Goal: Book appointment/travel/reservation

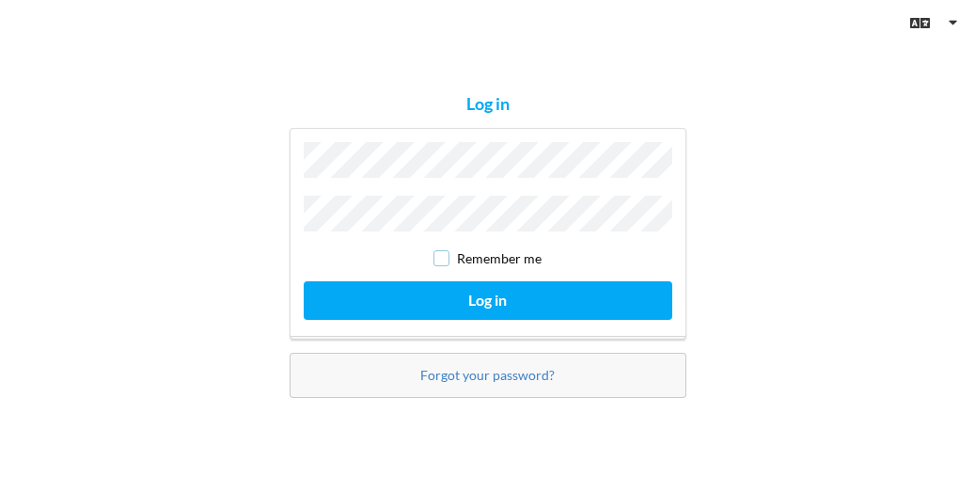
click at [444, 250] on input "checkbox" at bounding box center [441, 258] width 16 height 16
checkbox input "true"
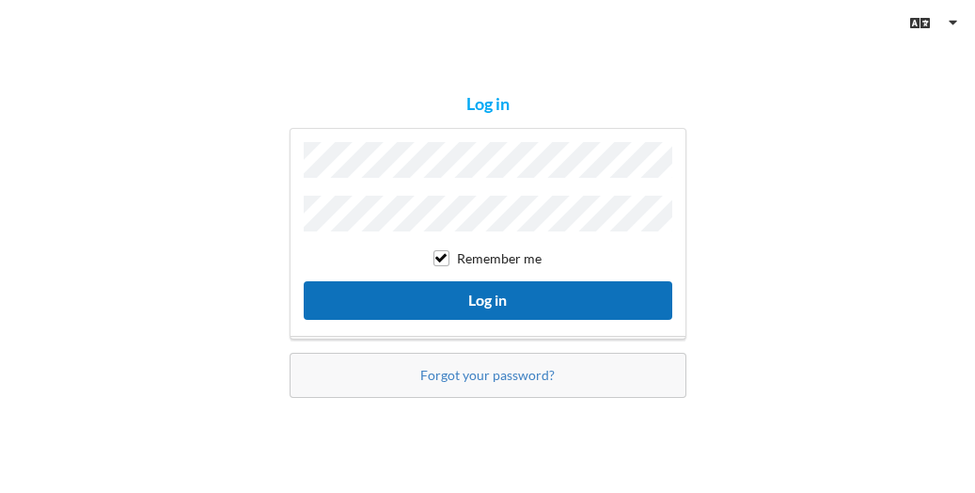
click at [481, 289] on button "Log in" at bounding box center [488, 300] width 368 height 39
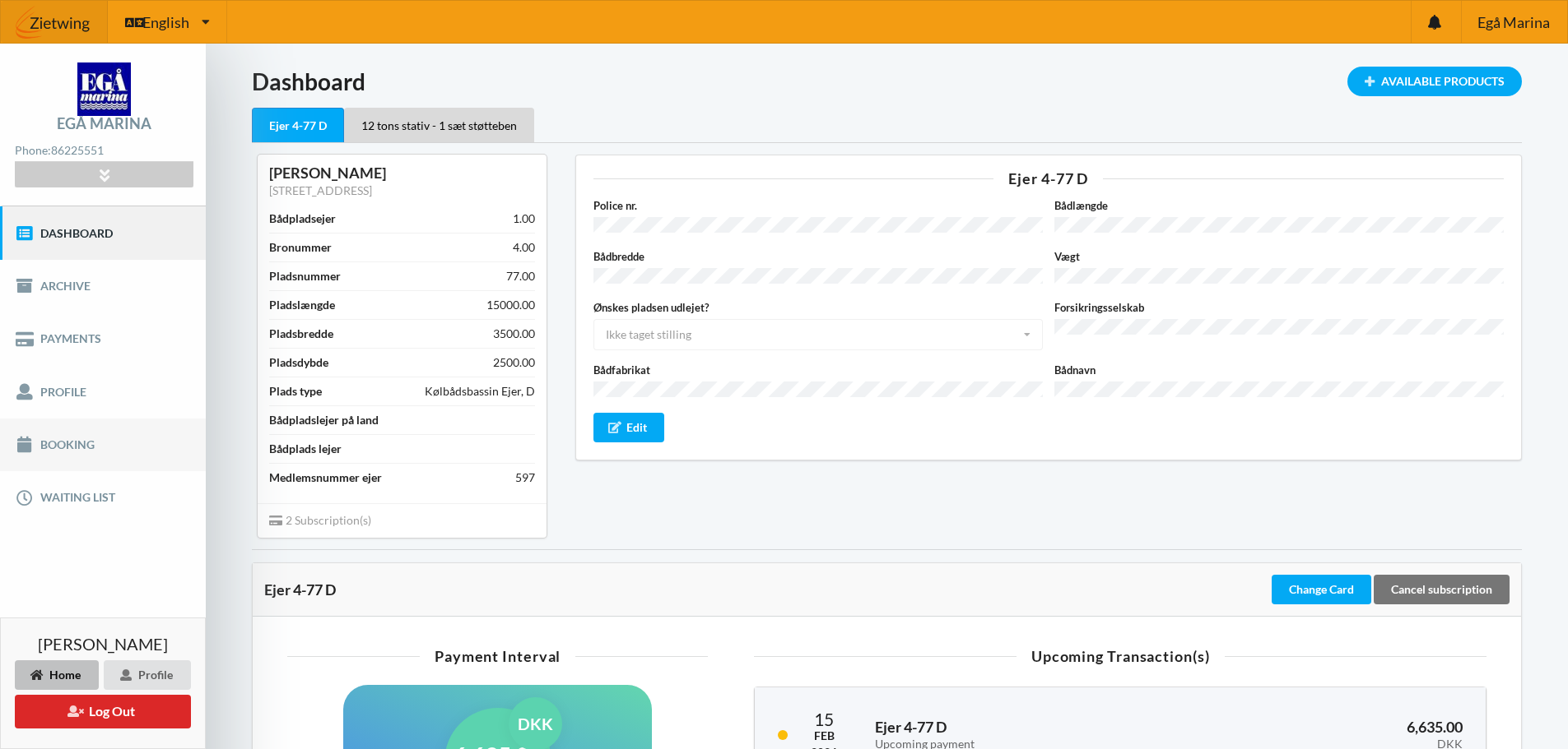
click at [62, 430] on link "Booking" at bounding box center [102, 444] width 206 height 52
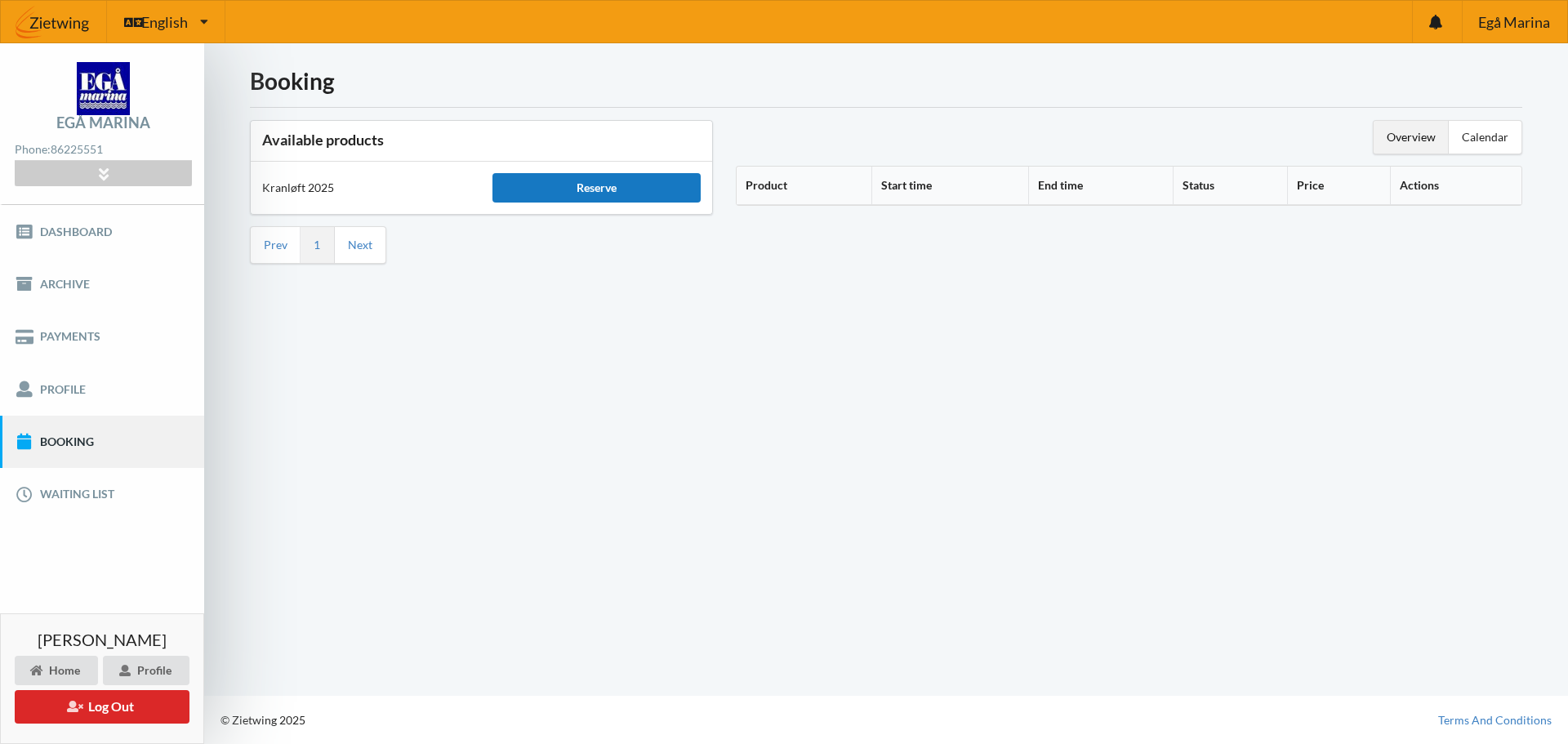
click at [607, 188] on div "Reserve" at bounding box center [596, 188] width 208 height 30
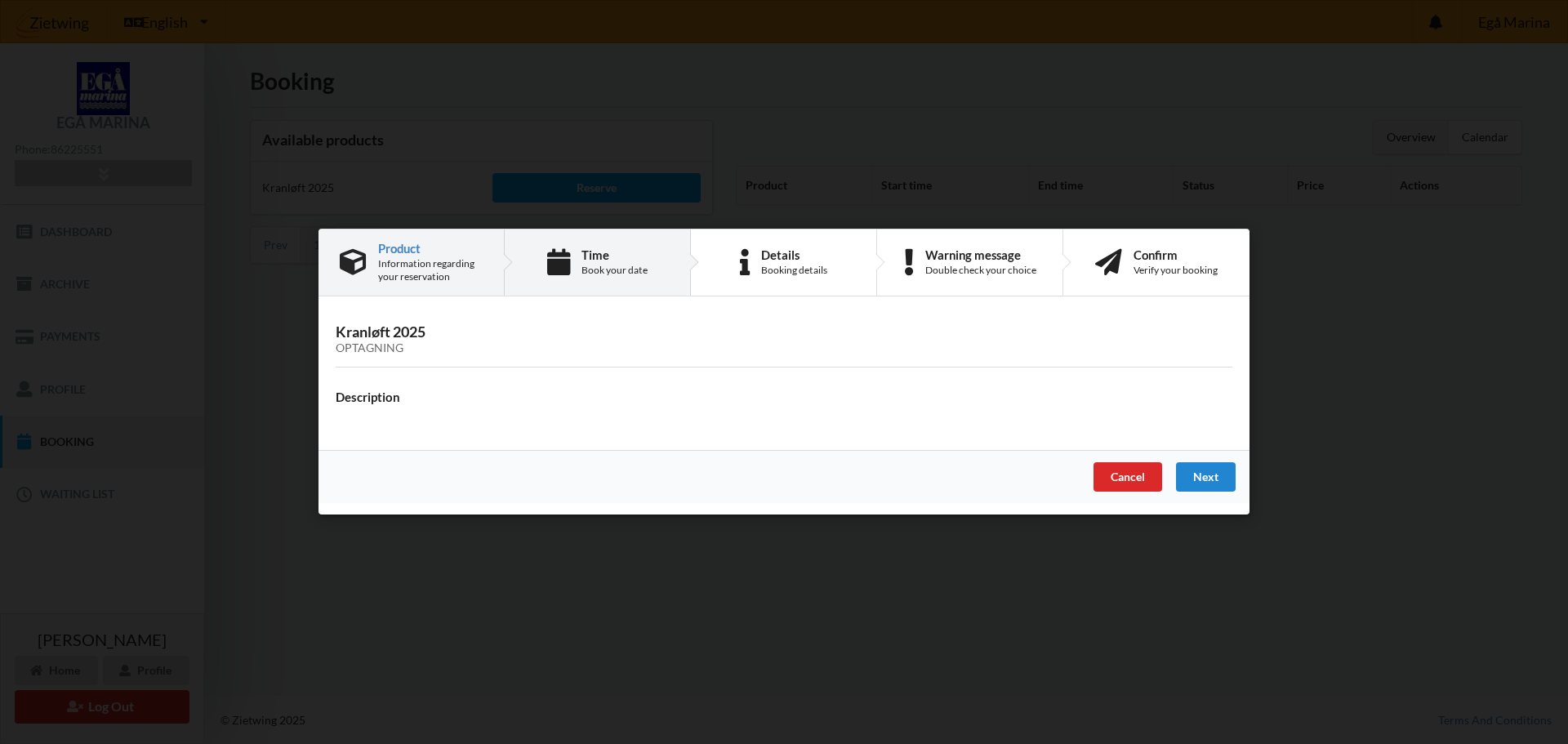
click at [605, 267] on div "Book your date" at bounding box center [614, 270] width 66 height 13
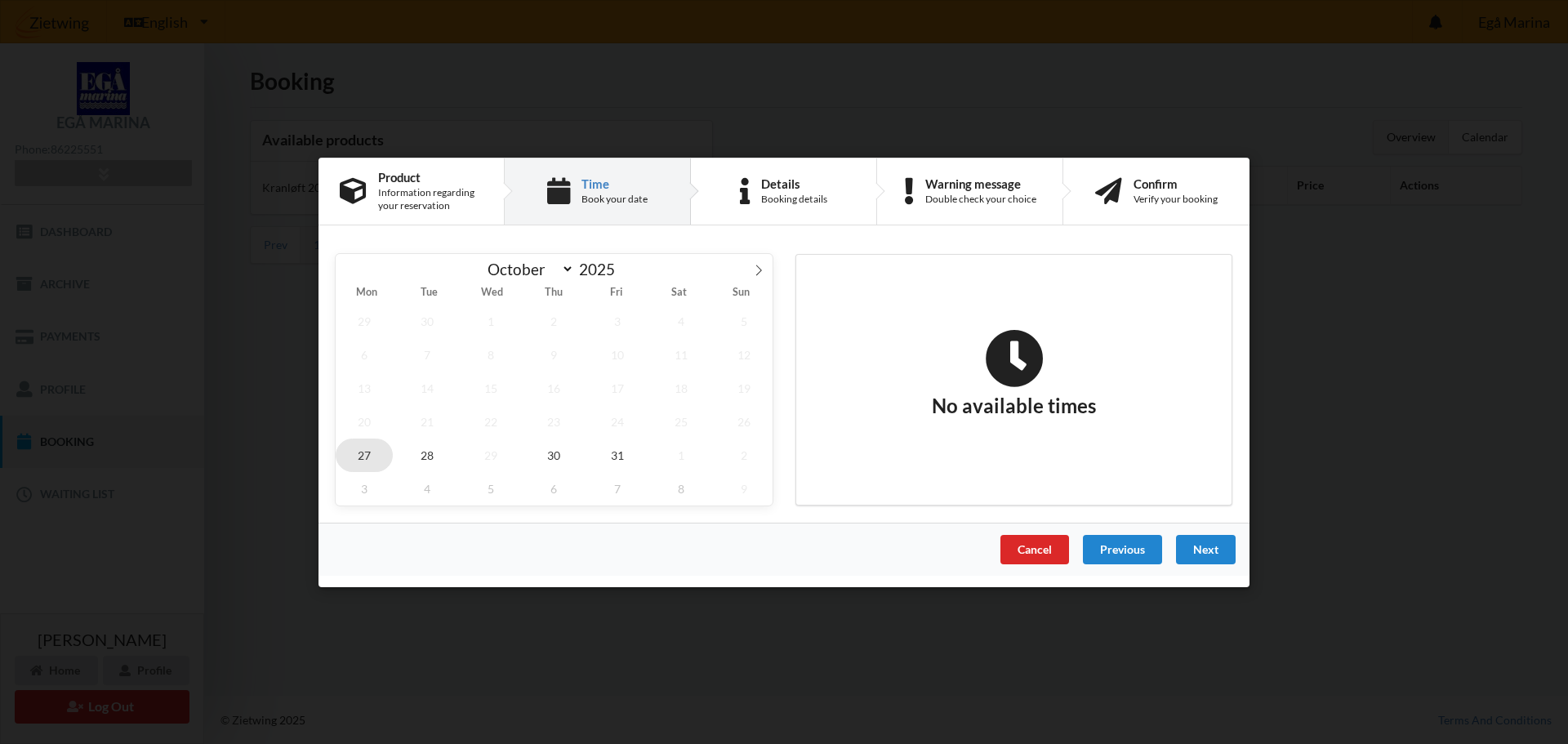
click at [354, 428] on span "27" at bounding box center [364, 455] width 57 height 34
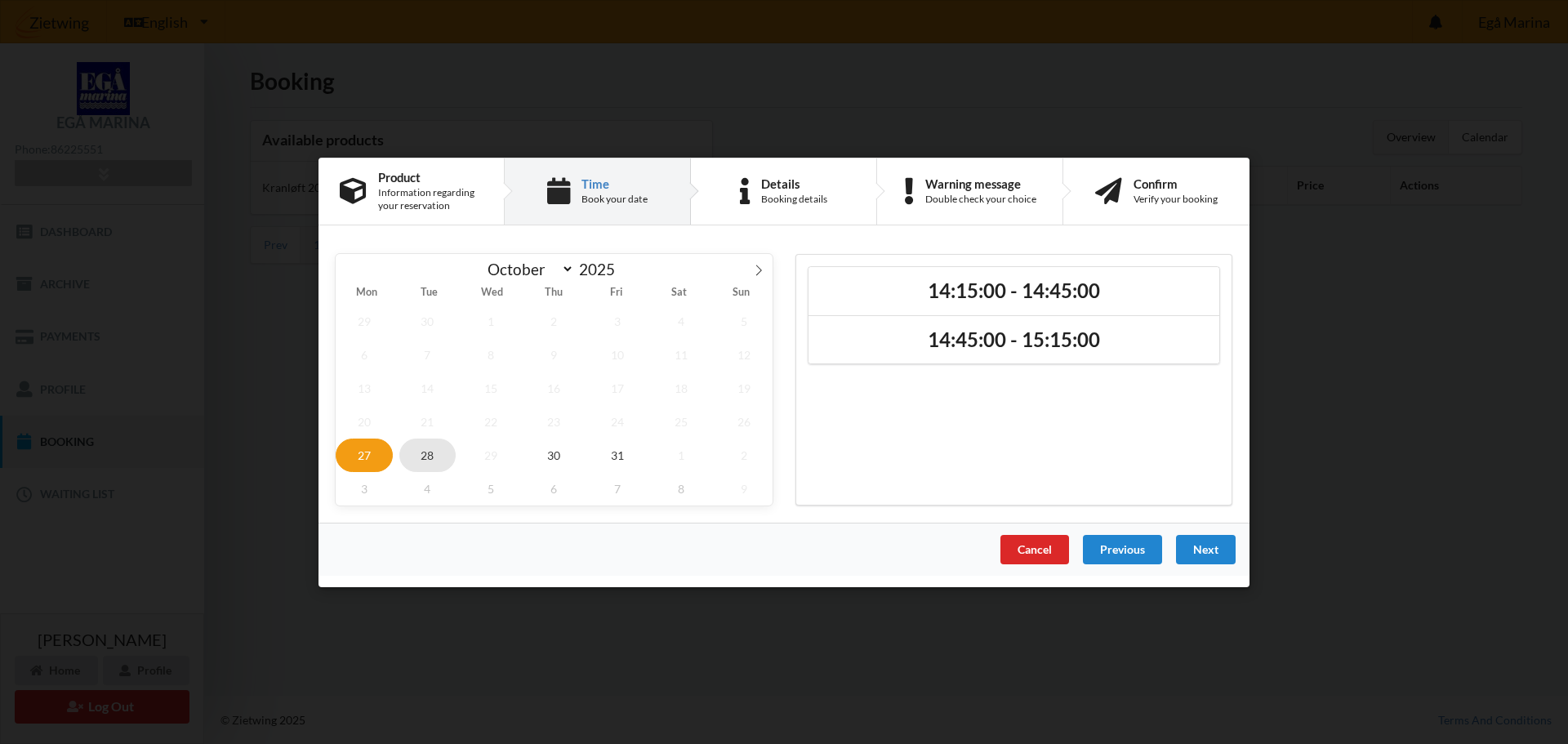
click at [420, 428] on span "28" at bounding box center [428, 455] width 57 height 34
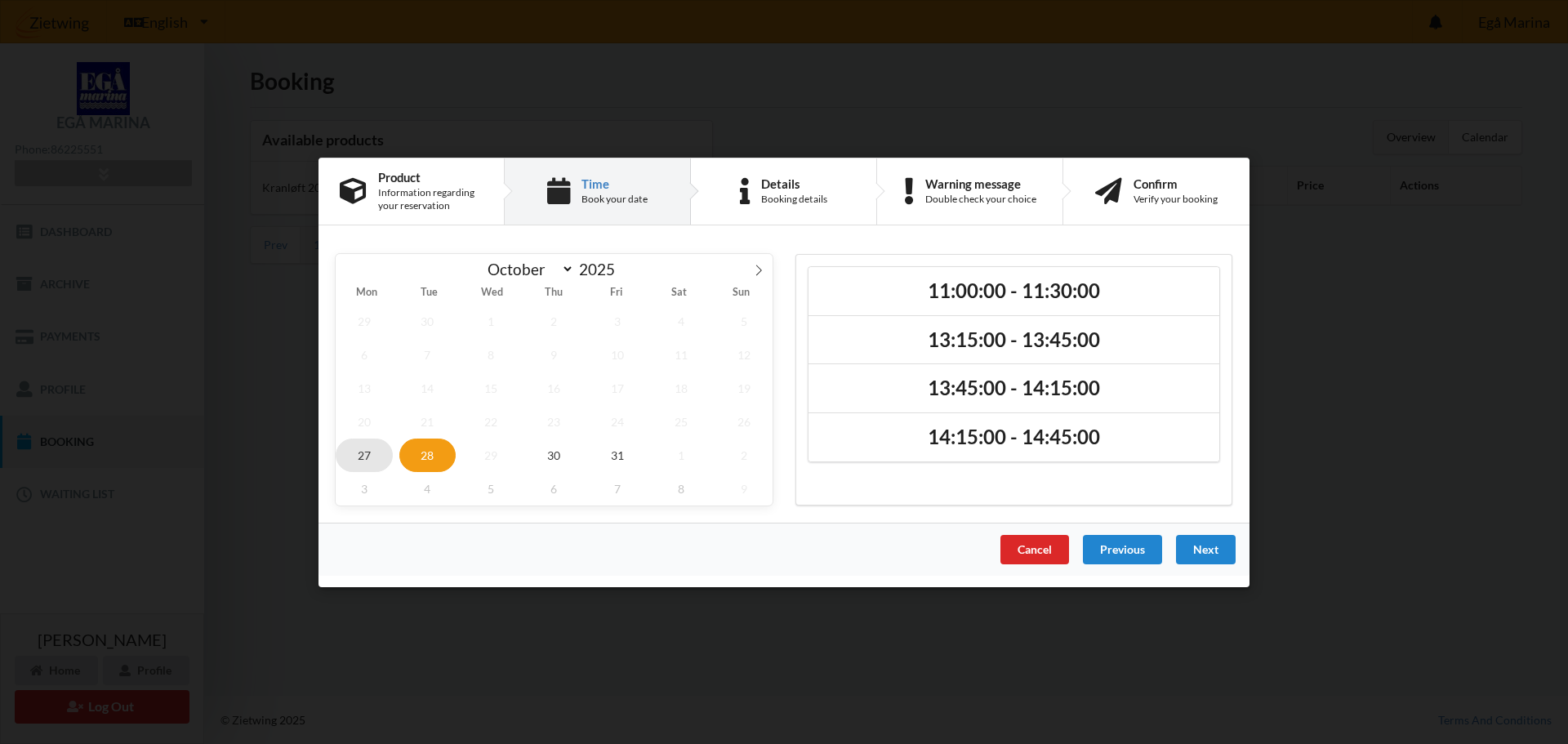
click at [363, 428] on span "27" at bounding box center [364, 455] width 57 height 34
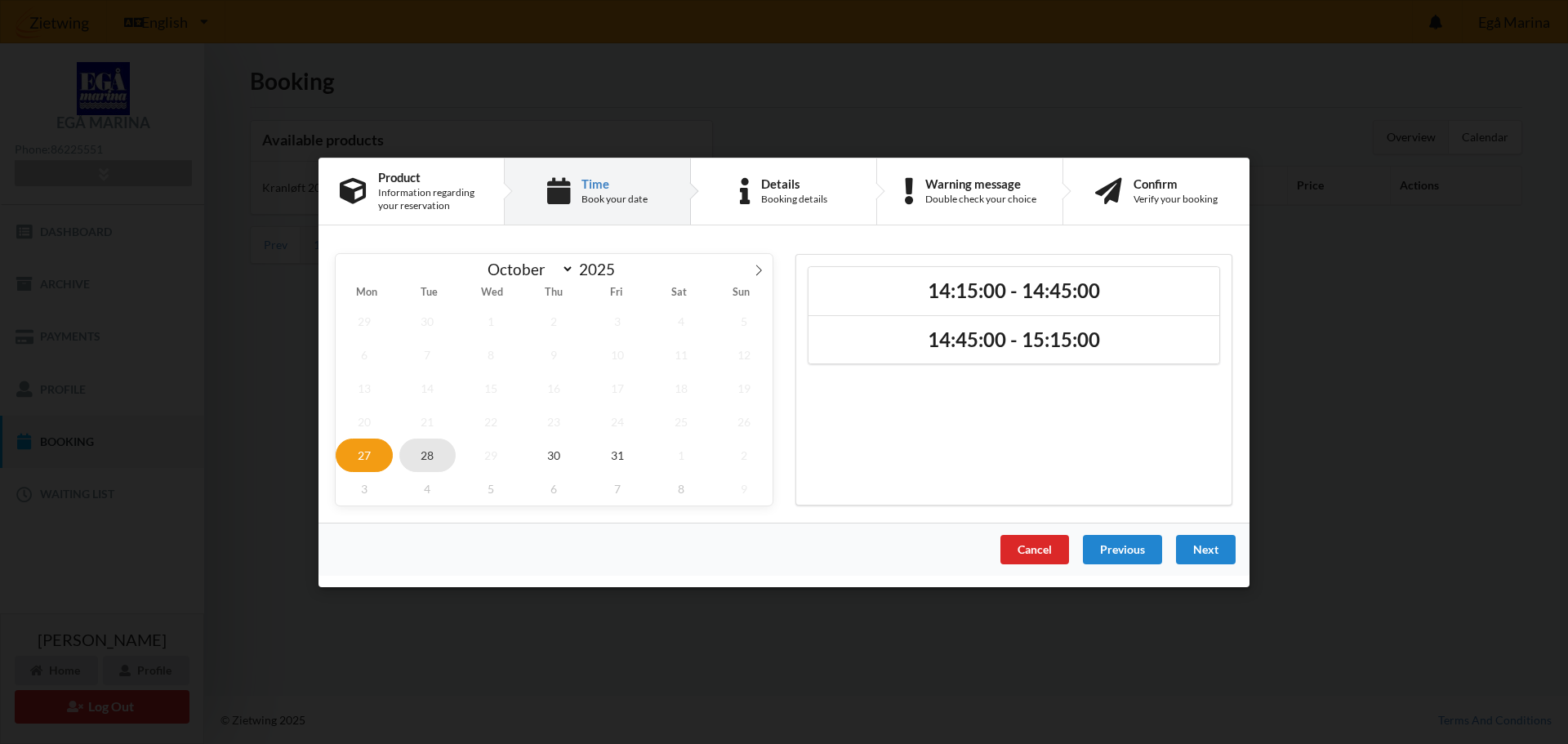
click at [438, 428] on span "28" at bounding box center [428, 455] width 57 height 34
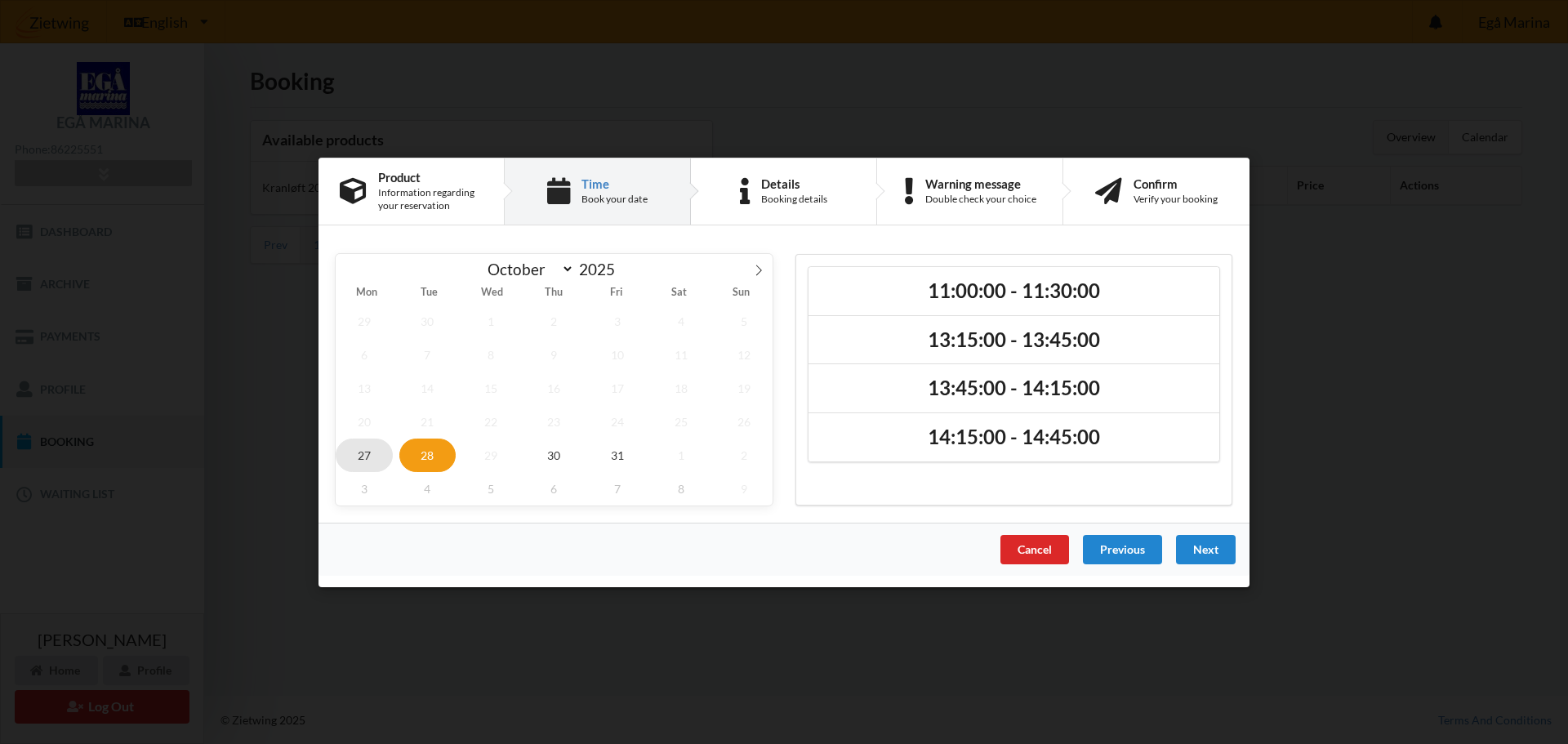
click at [362, 428] on span "27" at bounding box center [364, 455] width 57 height 34
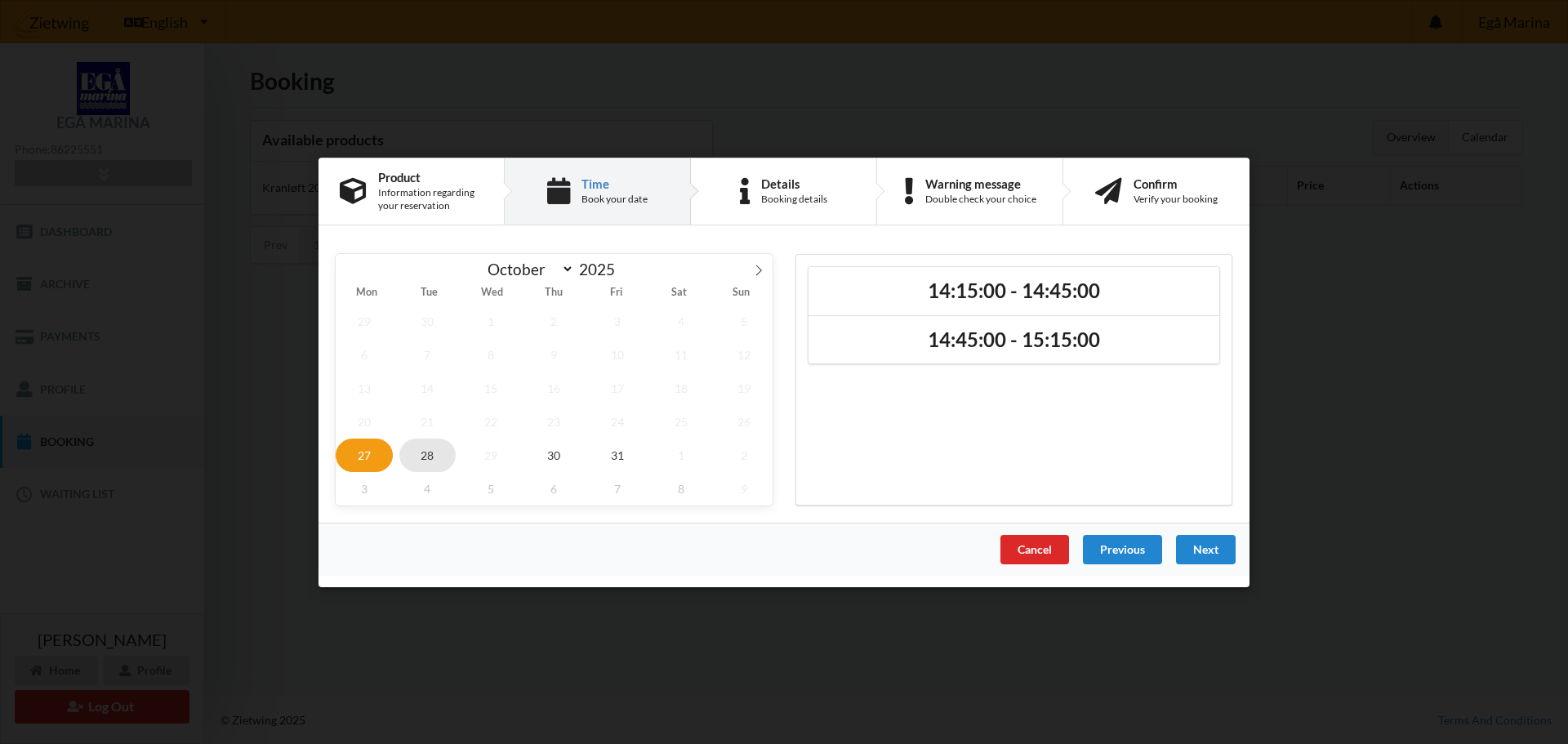
click at [421, 428] on span "28" at bounding box center [428, 455] width 57 height 34
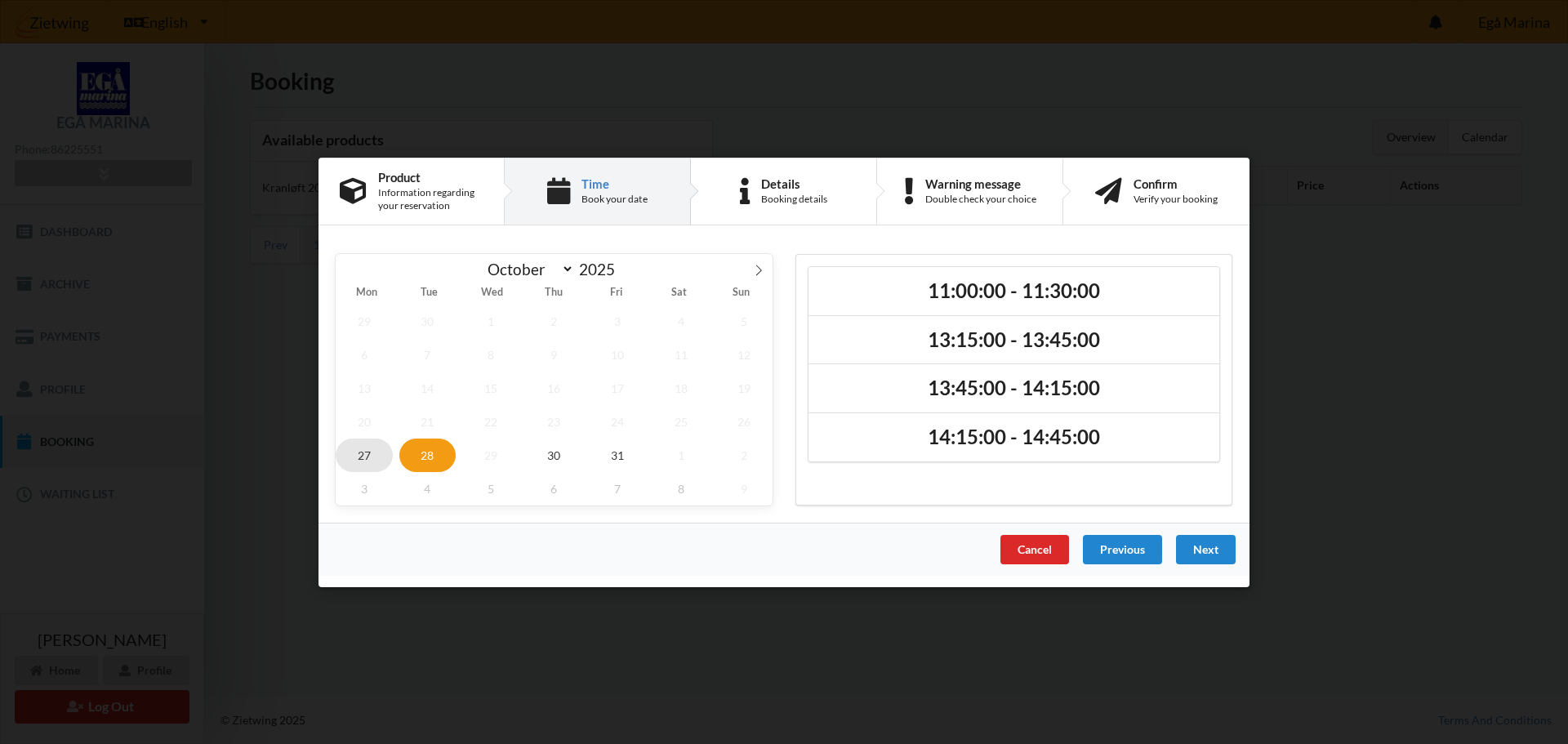
click at [369, 428] on span "27" at bounding box center [364, 455] width 57 height 34
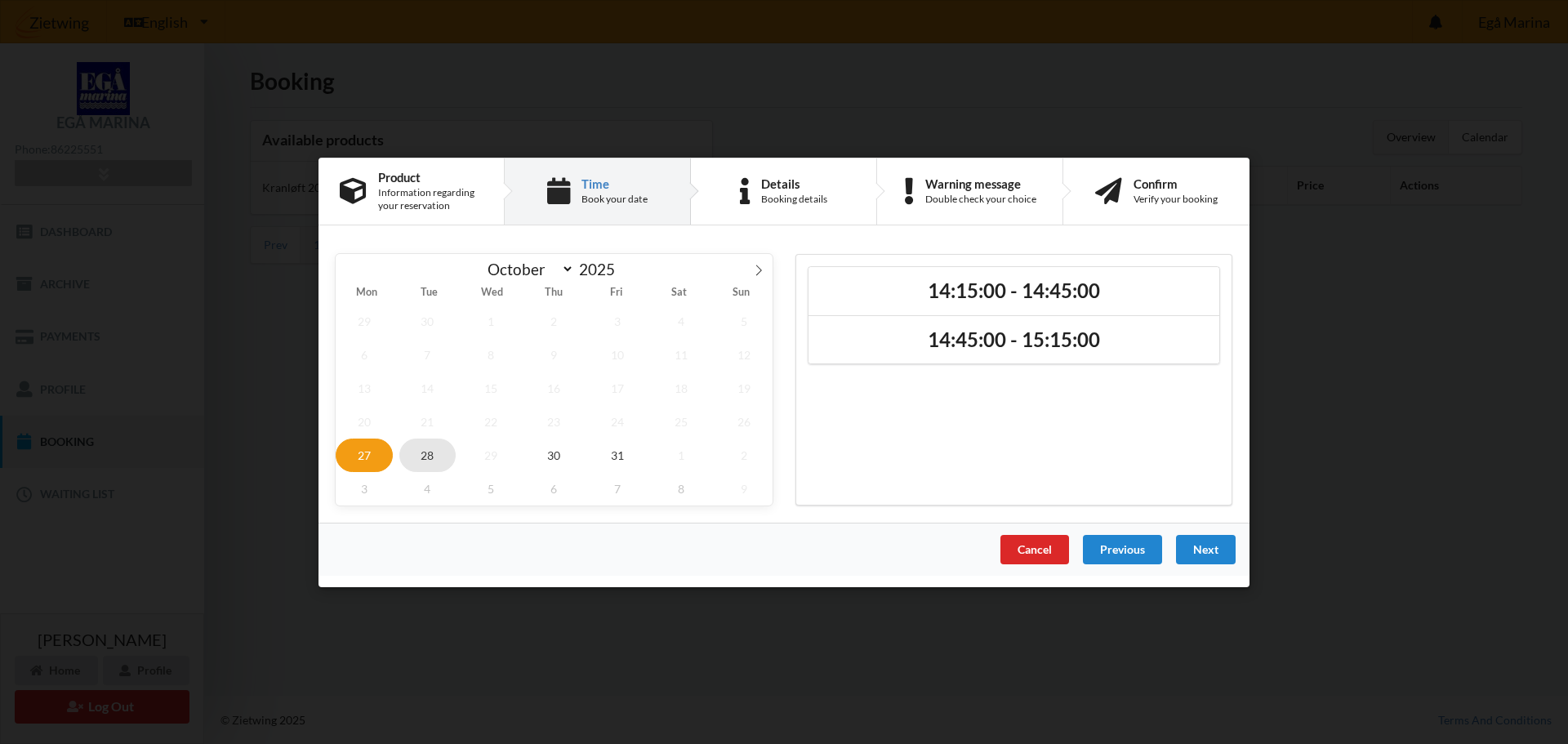
click at [427, 428] on span "28" at bounding box center [428, 455] width 57 height 34
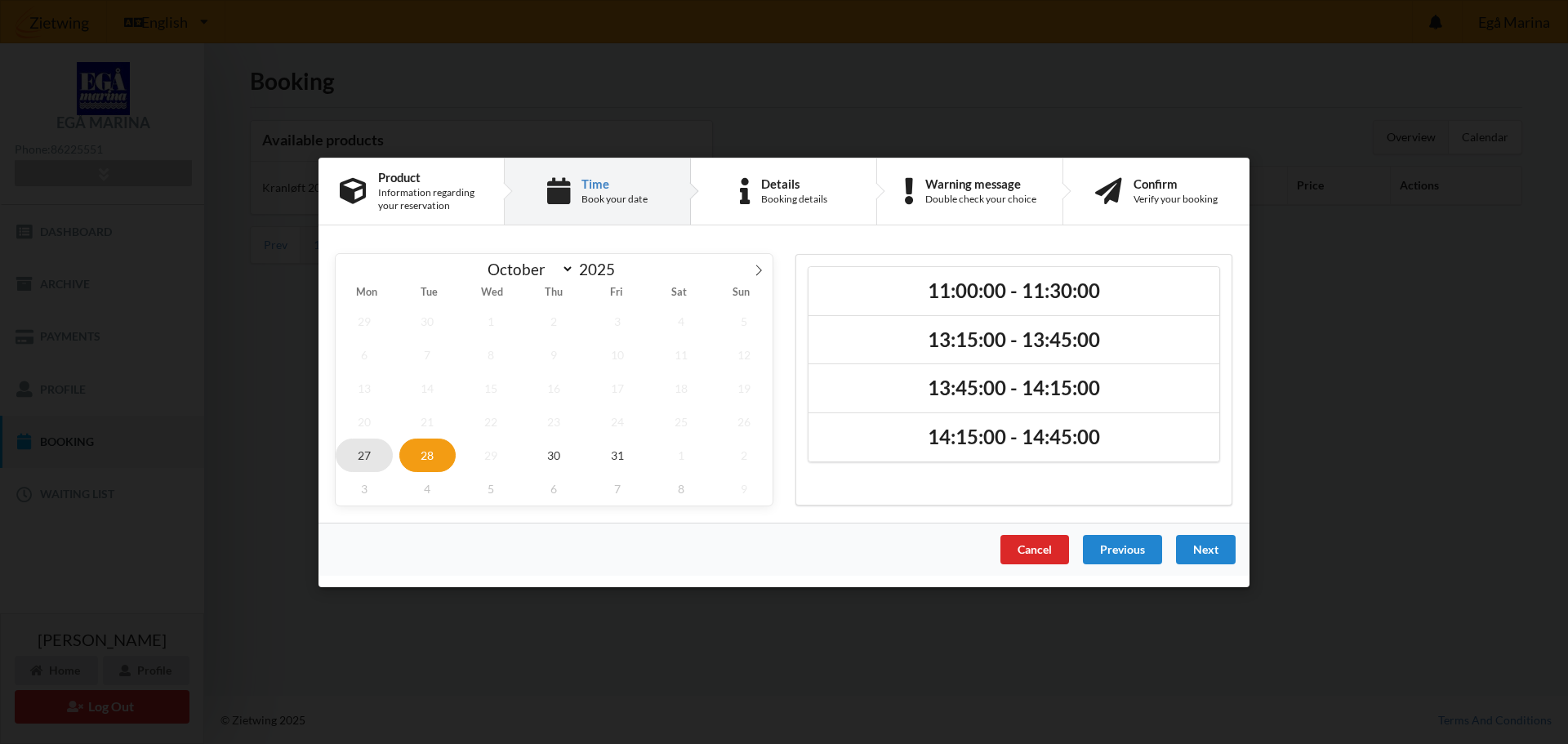
click at [366, 428] on span "27" at bounding box center [364, 455] width 57 height 34
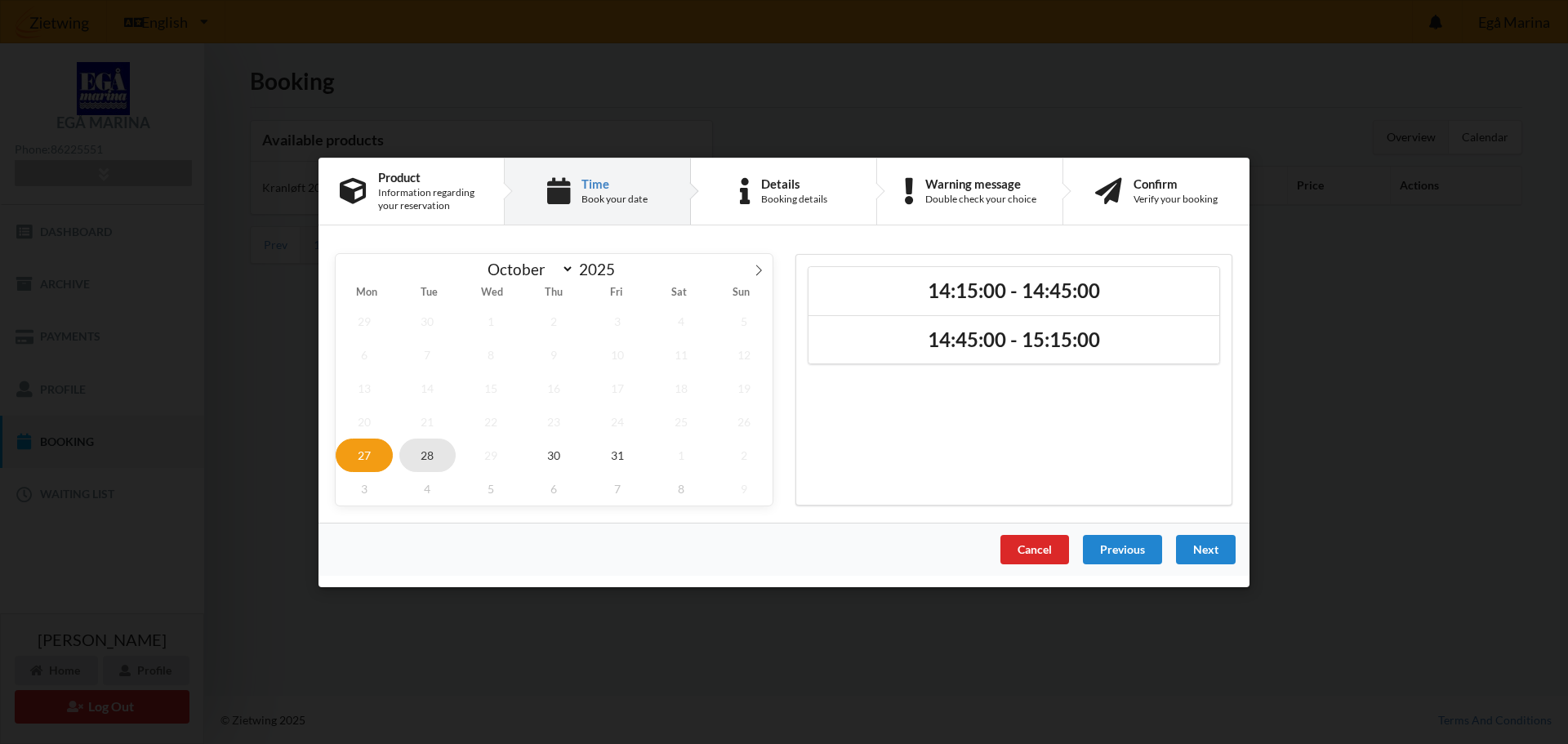
click at [436, 428] on span "28" at bounding box center [428, 455] width 57 height 34
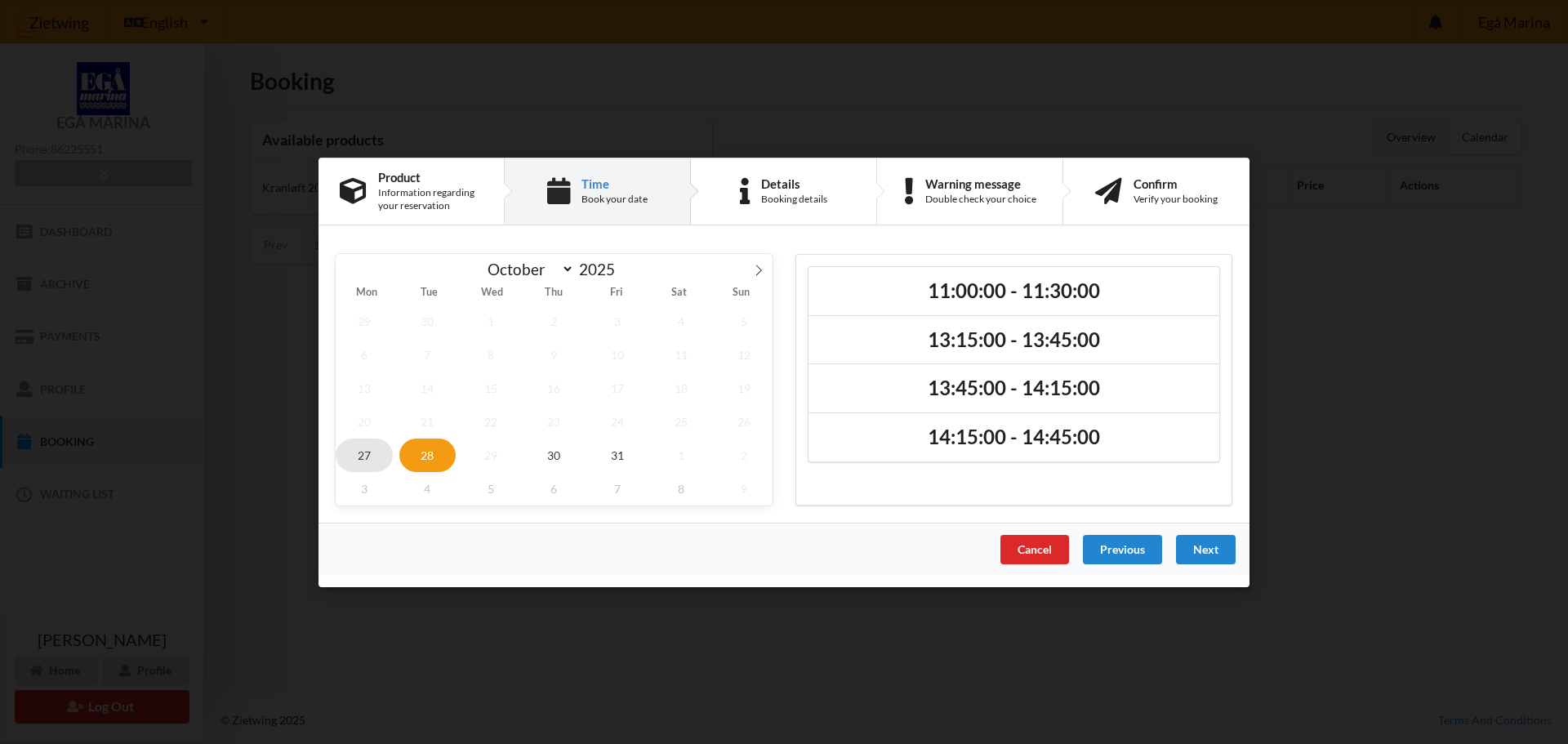
click at [357, 428] on span "27" at bounding box center [364, 455] width 57 height 34
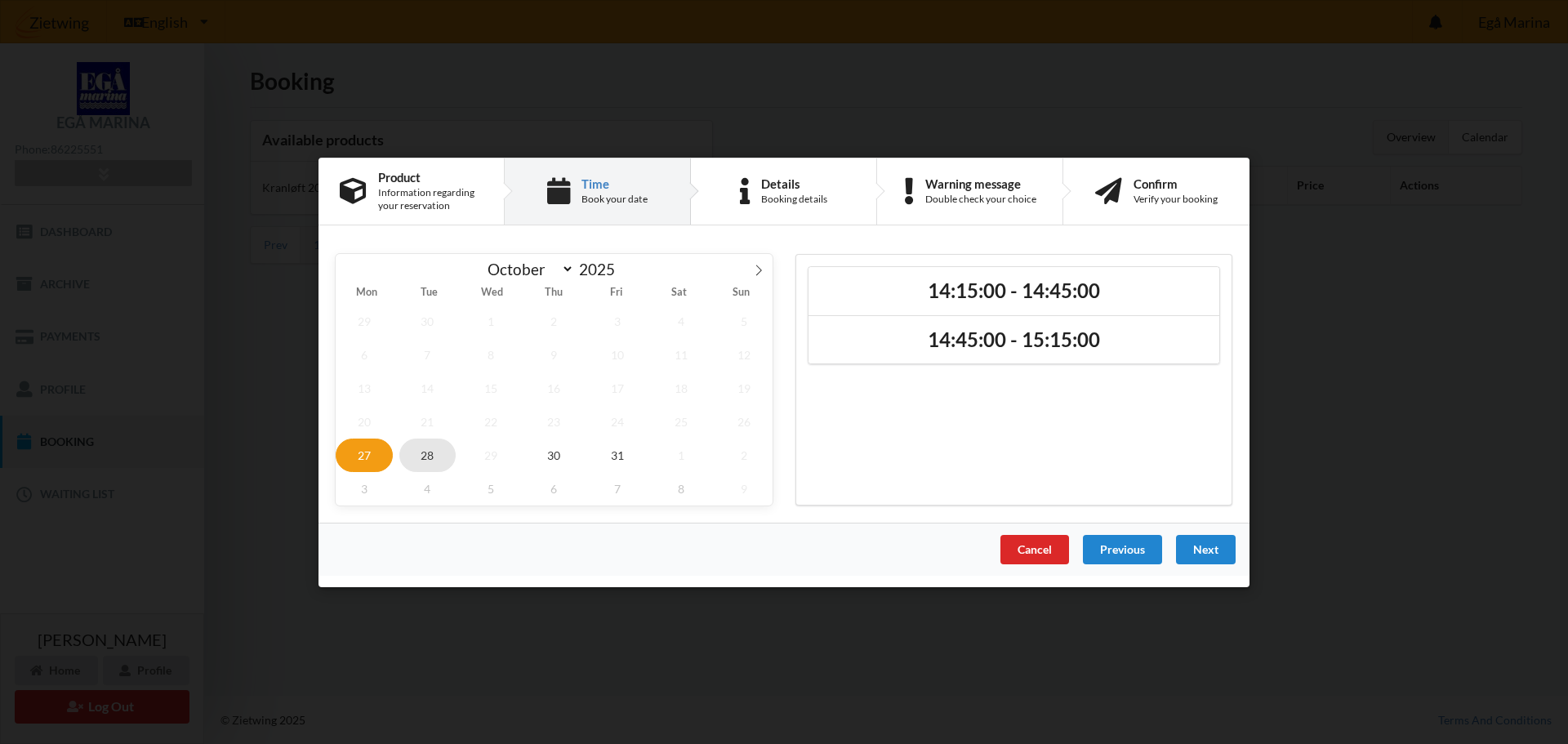
click at [420, 428] on span "28" at bounding box center [428, 455] width 57 height 34
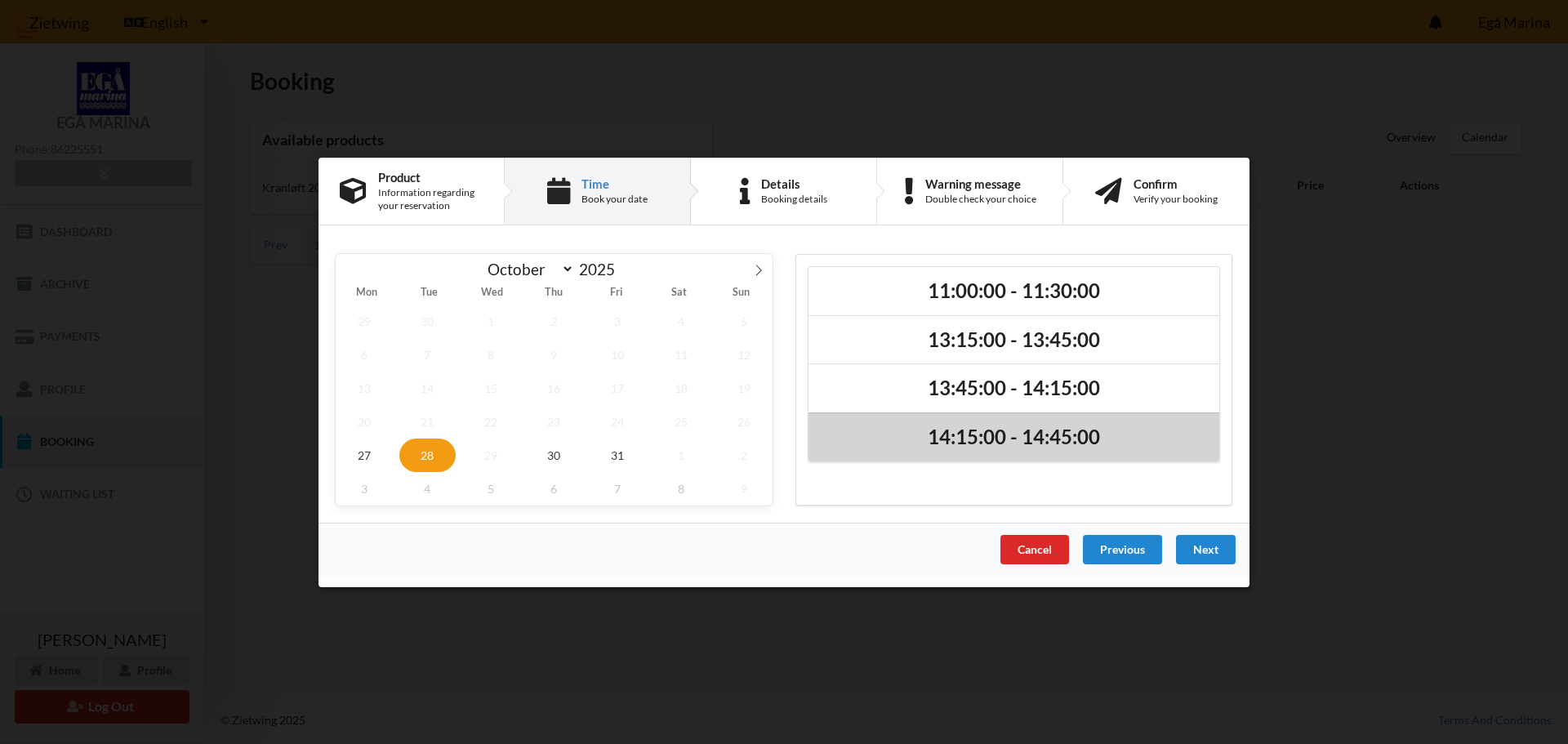
click at [846, 425] on h2 "14:15:00 - 14:45:00" at bounding box center [1014, 437] width 387 height 25
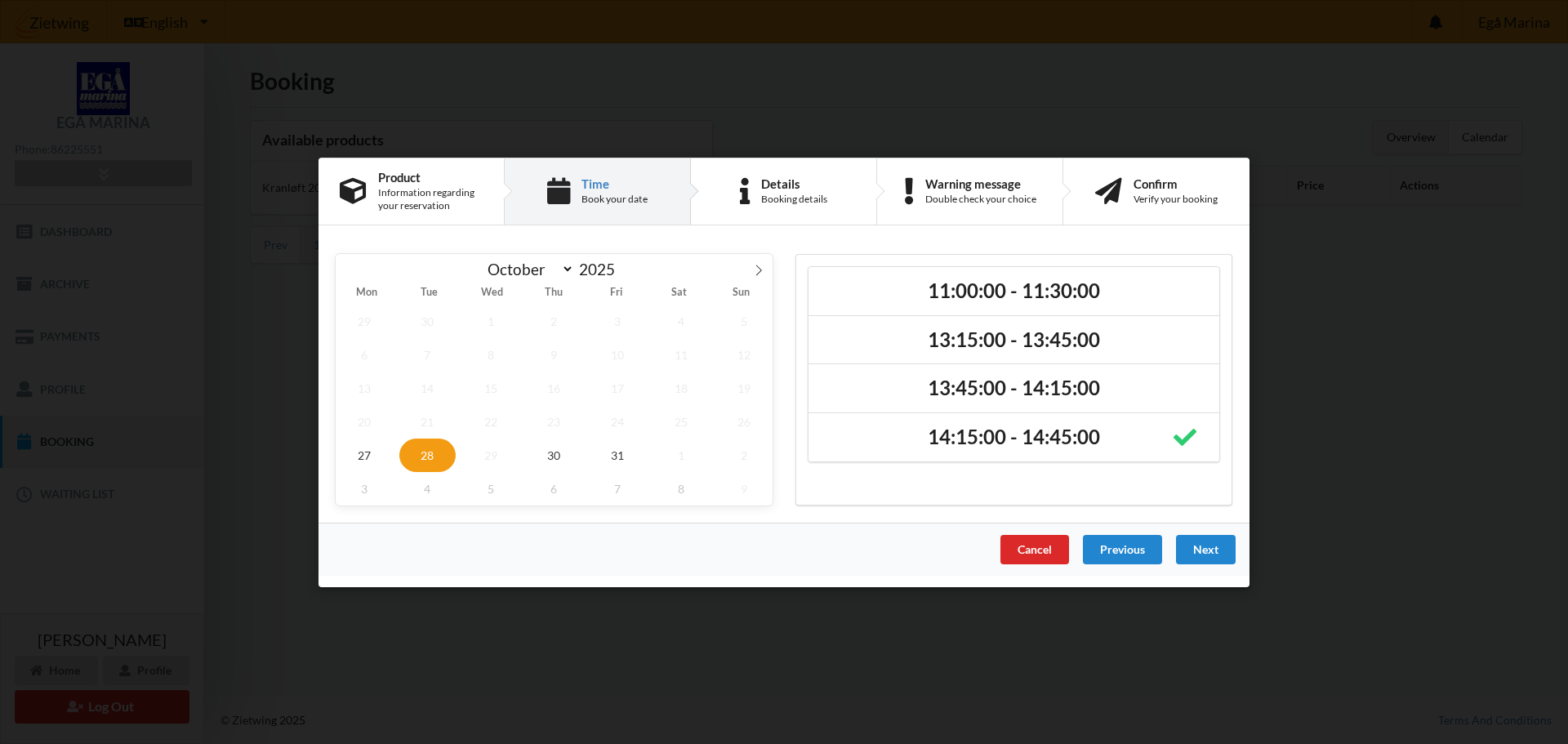
click at [846, 428] on div "Next" at bounding box center [1205, 549] width 60 height 30
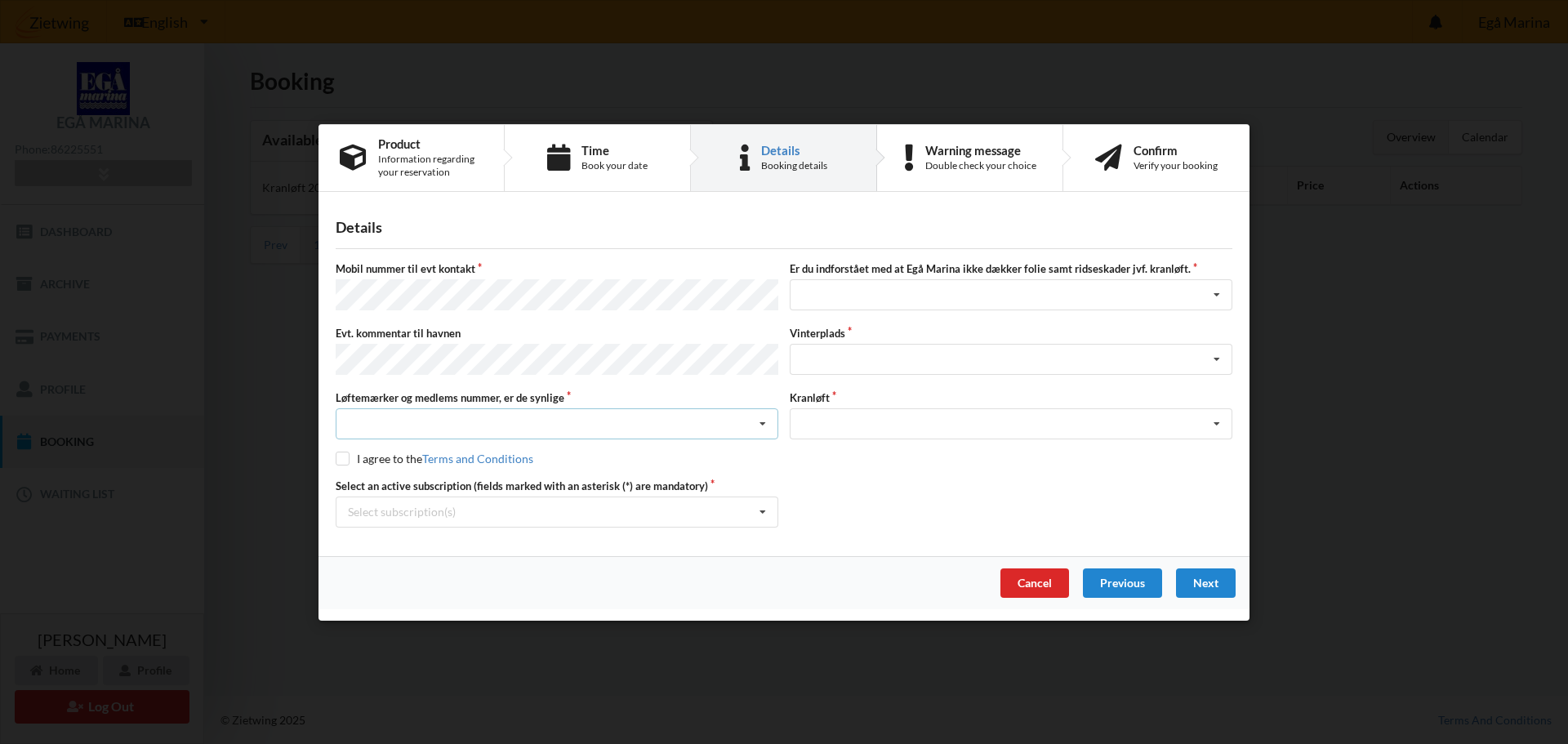
click at [355, 422] on div "Nej, jeg kontakter havnekontoret inden løftet Ja, mine mærker er synlige og int…" at bounding box center [556, 424] width 442 height 31
click at [427, 428] on div "Ja, mine mærker er synlige og intakte" at bounding box center [557, 484] width 441 height 30
click at [356, 428] on label "I agree to the Terms and Conditions" at bounding box center [433, 459] width 197 height 14
click at [345, 428] on input "checkbox" at bounding box center [342, 459] width 14 height 14
checkbox input "true"
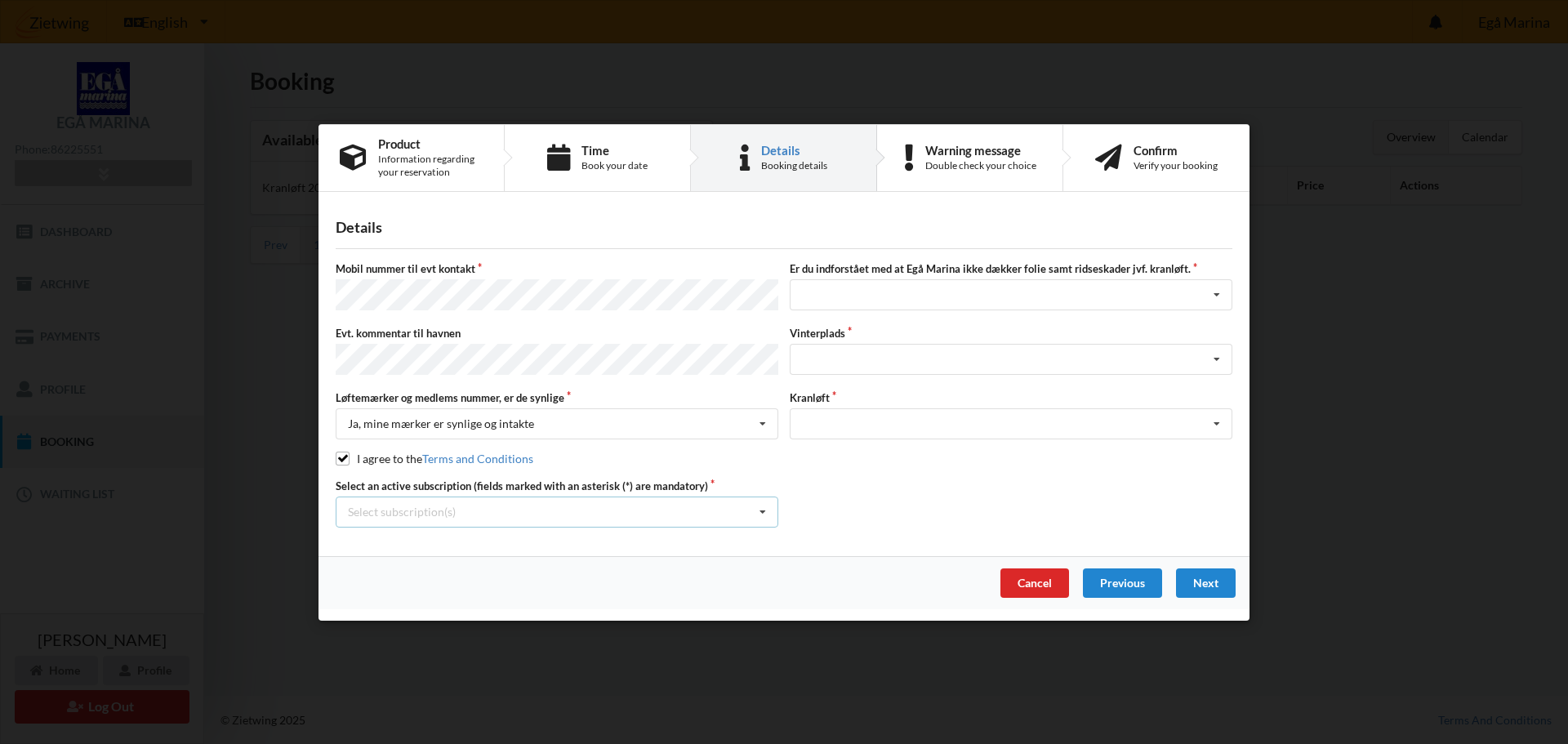
click at [759, 428] on icon at bounding box center [763, 511] width 24 height 30
click at [371, 428] on div "* Ejer 4-77 D" at bounding box center [557, 541] width 441 height 30
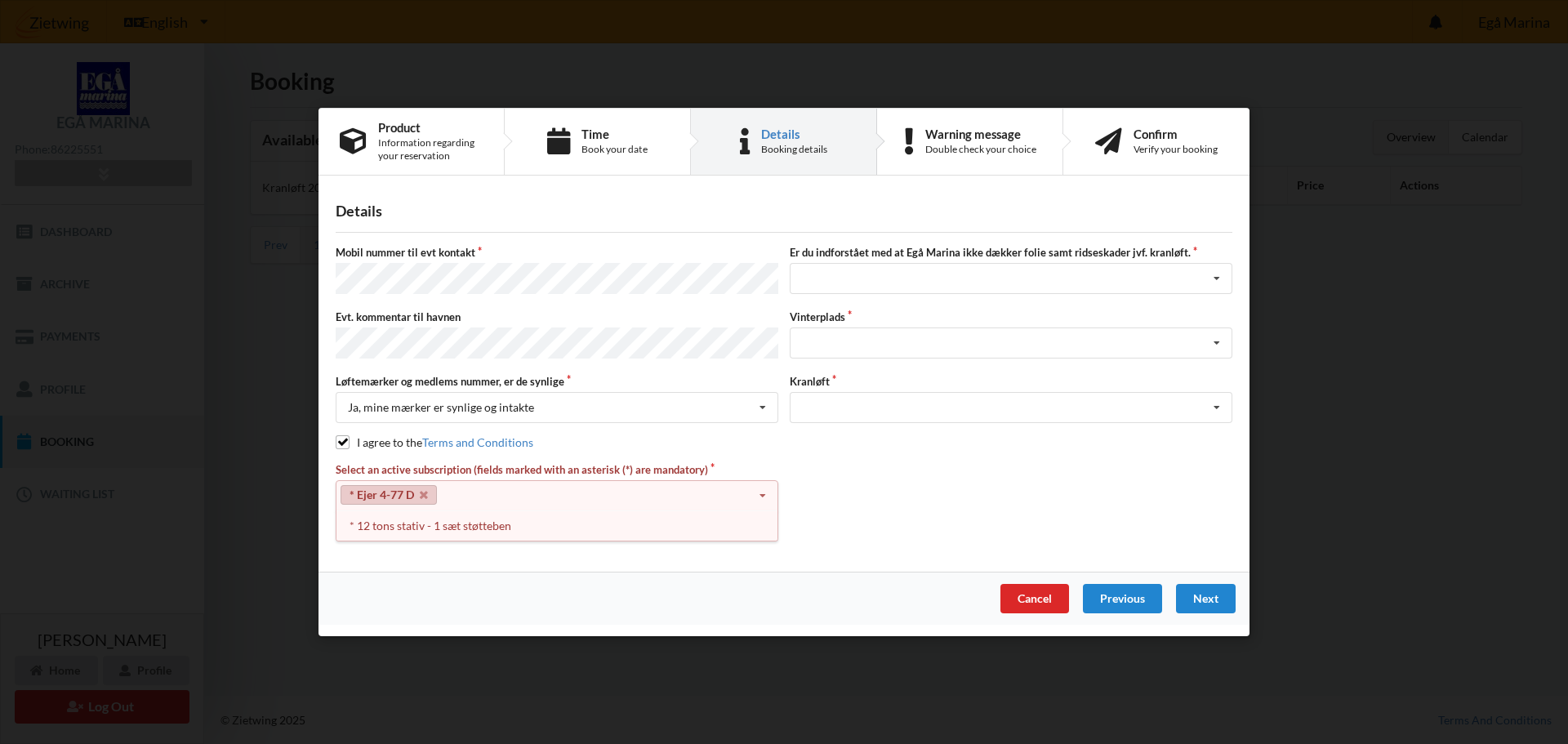
click at [771, 428] on icon at bounding box center [763, 496] width 24 height 30
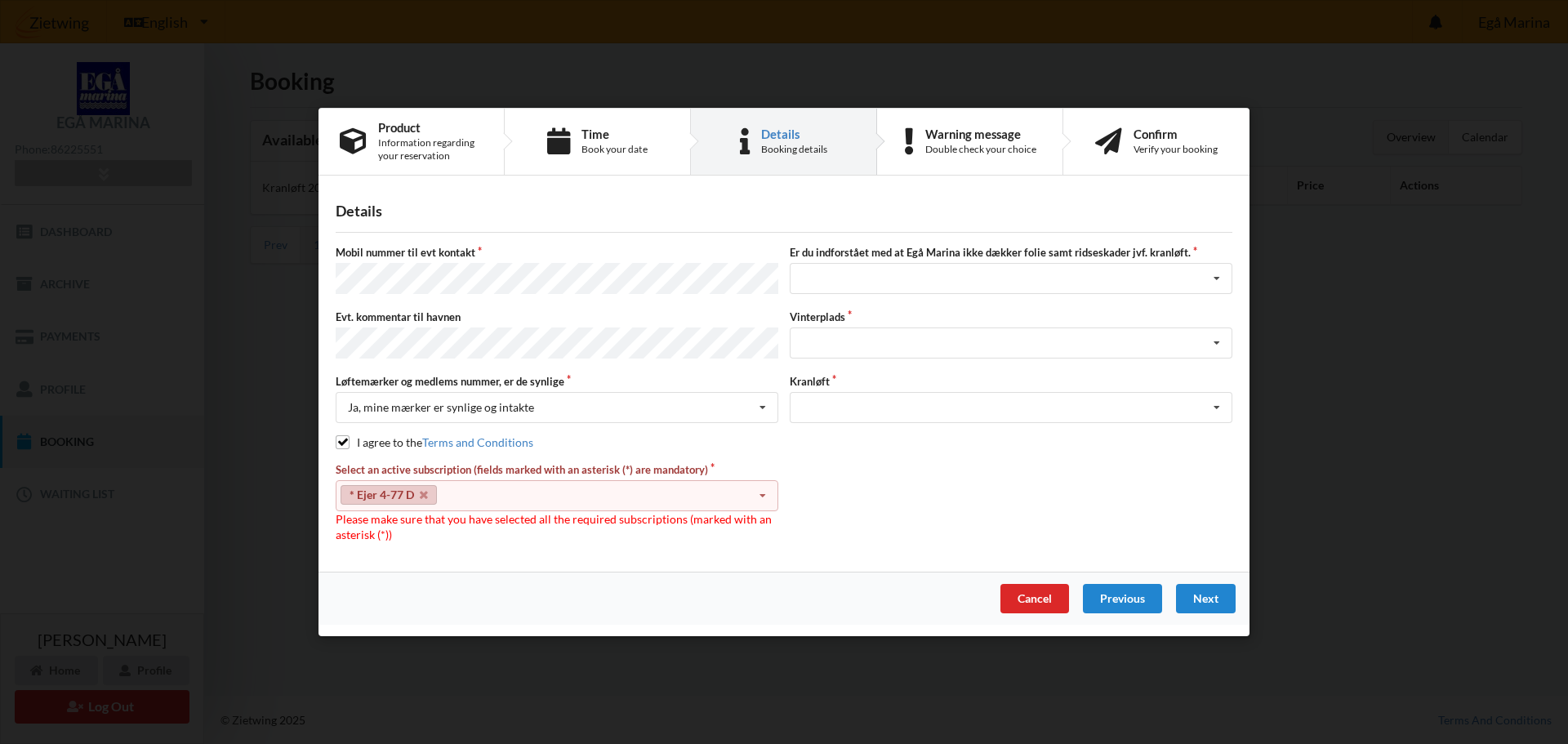
click at [446, 428] on span "Please make sure that you have selected all the required subscriptions (marked …" at bounding box center [553, 527] width 436 height 30
click at [764, 428] on icon at bounding box center [763, 496] width 24 height 30
click at [480, 428] on div "* 12 tons stativ - 1 sæt støtteben" at bounding box center [557, 525] width 441 height 30
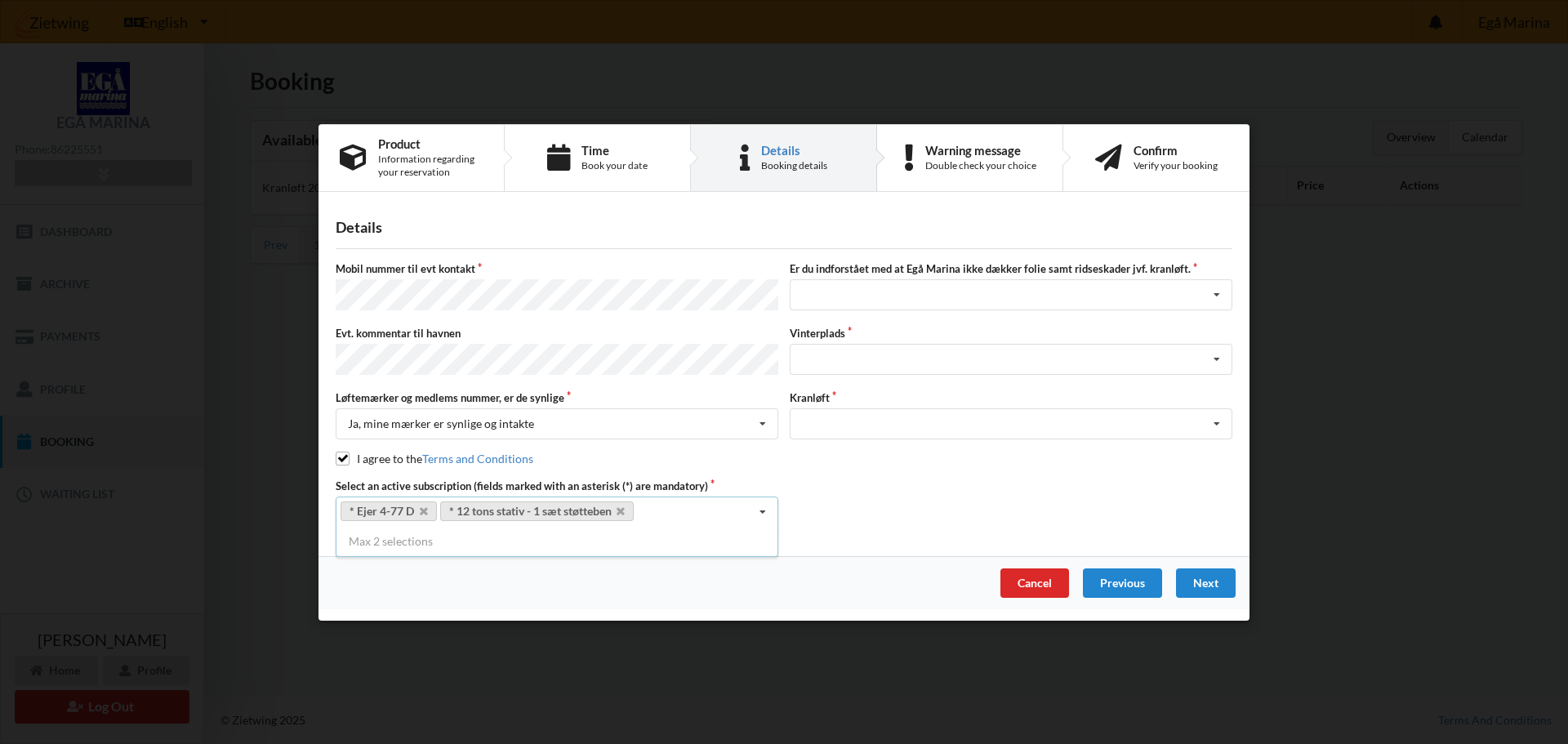
click at [846, 428] on div "Select an active subscription (fields marked with an asterisk (*) are mandatory…" at bounding box center [784, 502] width 908 height 49
click at [846, 298] on icon at bounding box center [1216, 295] width 24 height 30
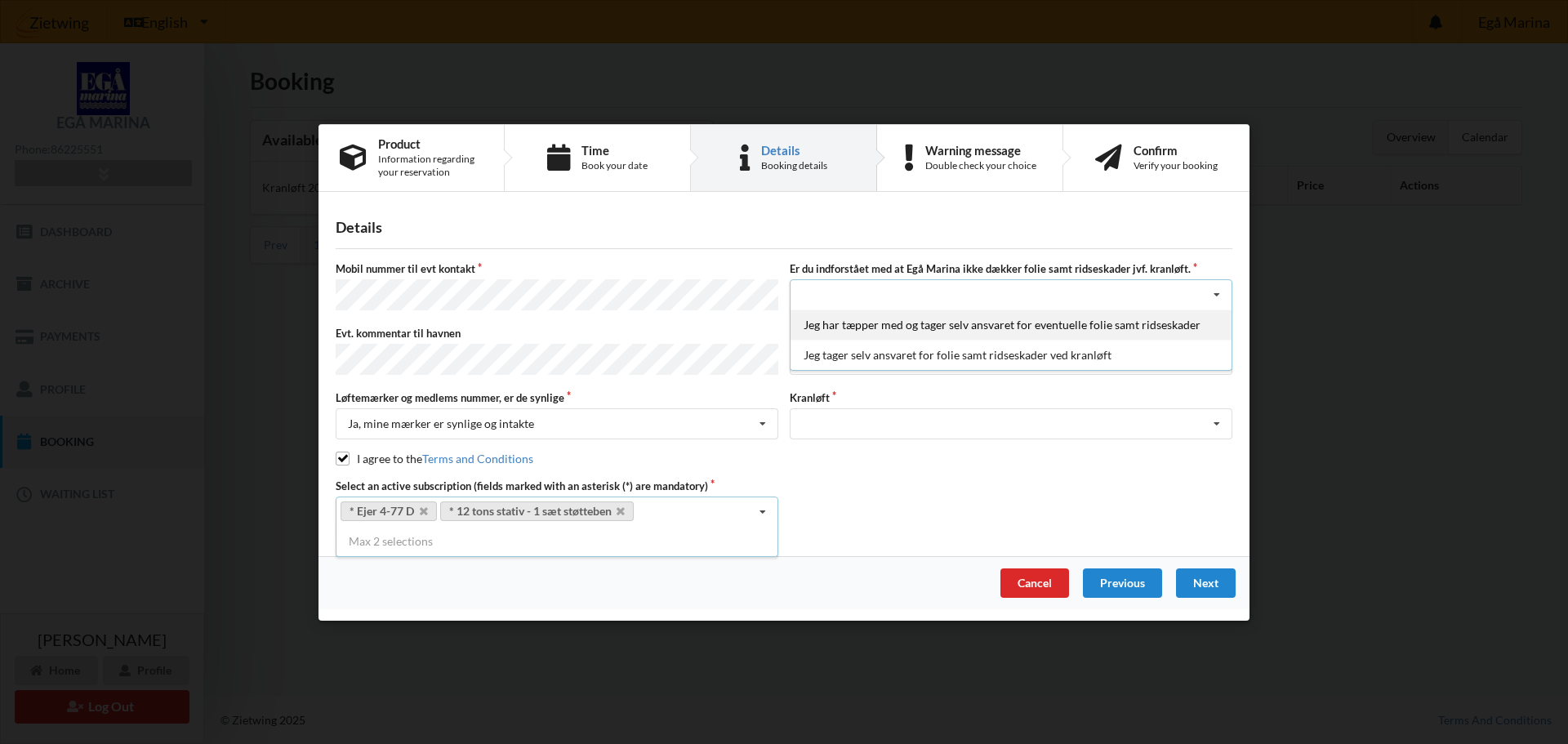
click at [846, 322] on div "Jeg har tæpper med og tager selv ansvaret for eventuelle folie samt ridseskader" at bounding box center [1011, 324] width 441 height 30
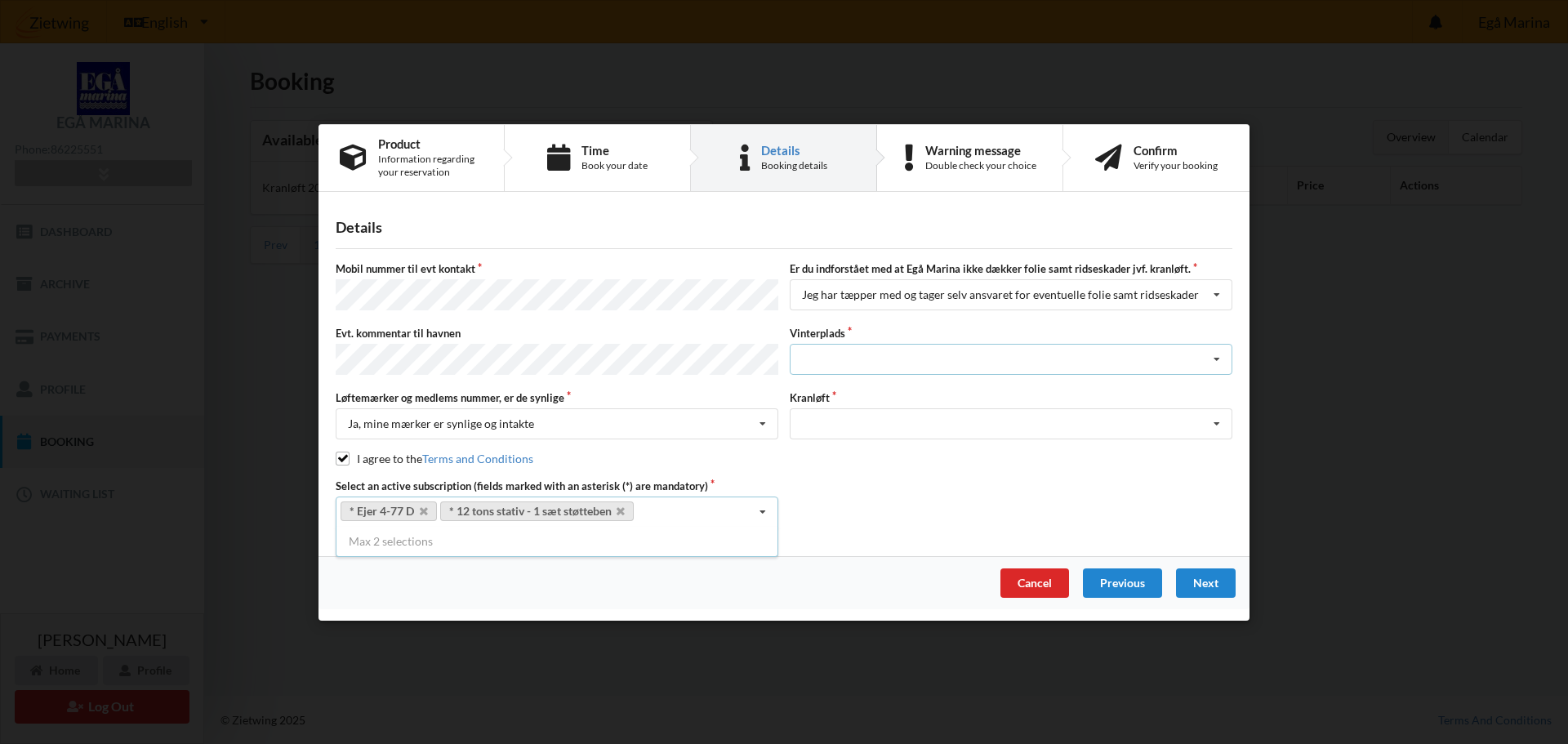
click at [846, 363] on icon at bounding box center [1216, 360] width 24 height 30
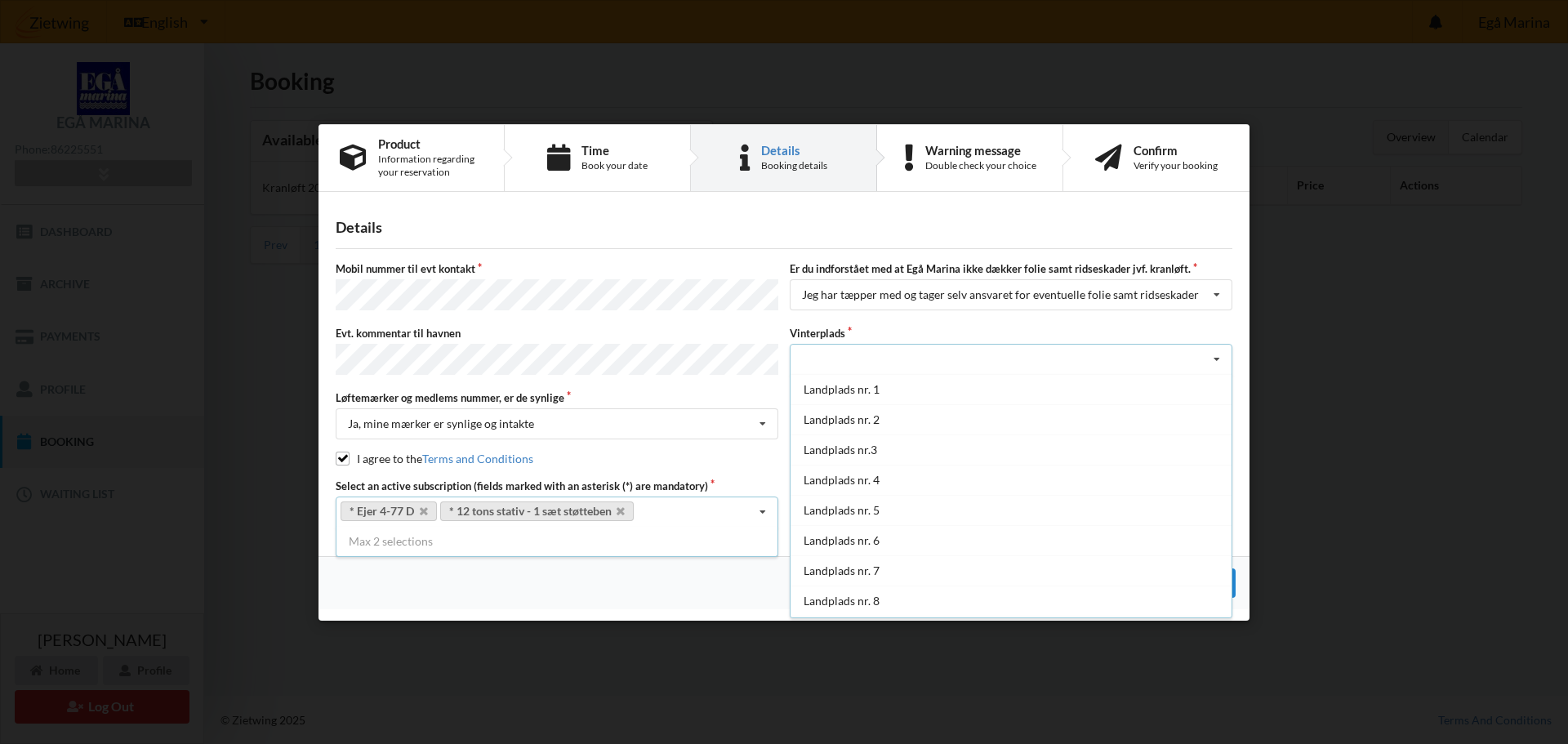
click at [846, 361] on icon at bounding box center [1216, 360] width 24 height 30
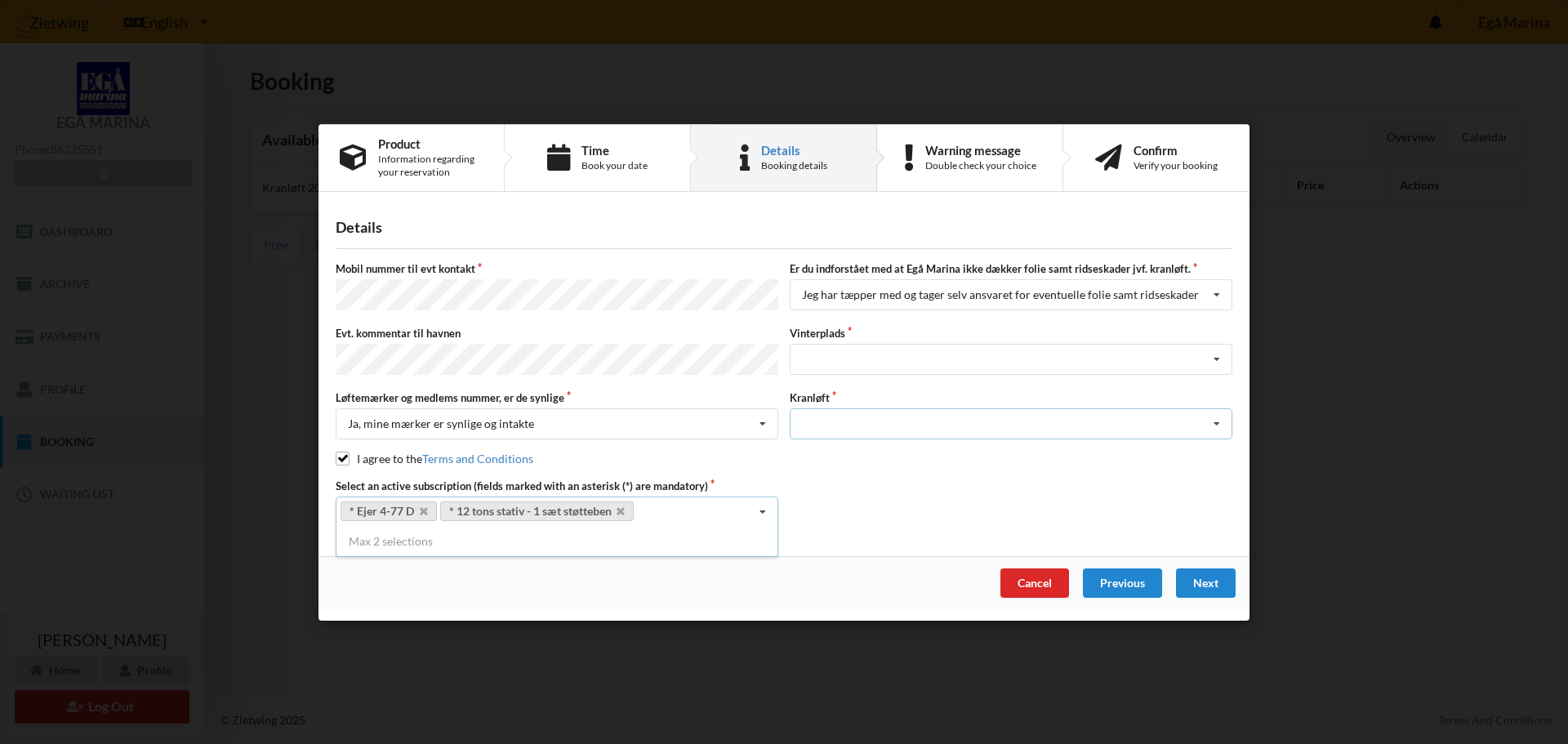
click at [846, 421] on icon at bounding box center [1216, 424] width 24 height 30
click at [846, 428] on div "Optagning" at bounding box center [1011, 454] width 441 height 30
click at [837, 353] on div "Landplads nr. 1 Landplads nr. 2 Landplads nr.3 Landplads nr. 4 Landplads nr. 5 …" at bounding box center [1010, 360] width 442 height 31
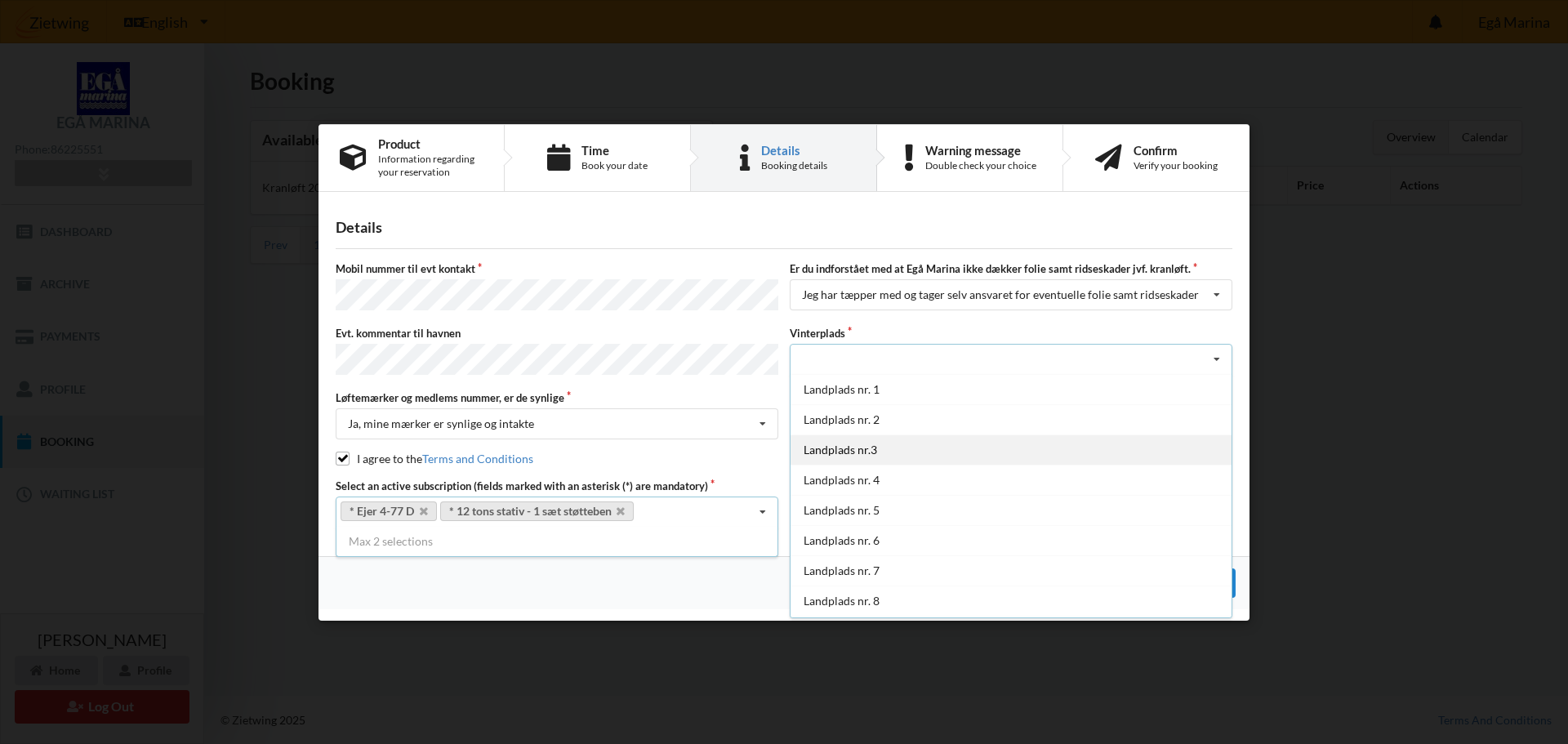
click at [835, 428] on div "Landplads nr.3" at bounding box center [1011, 449] width 441 height 30
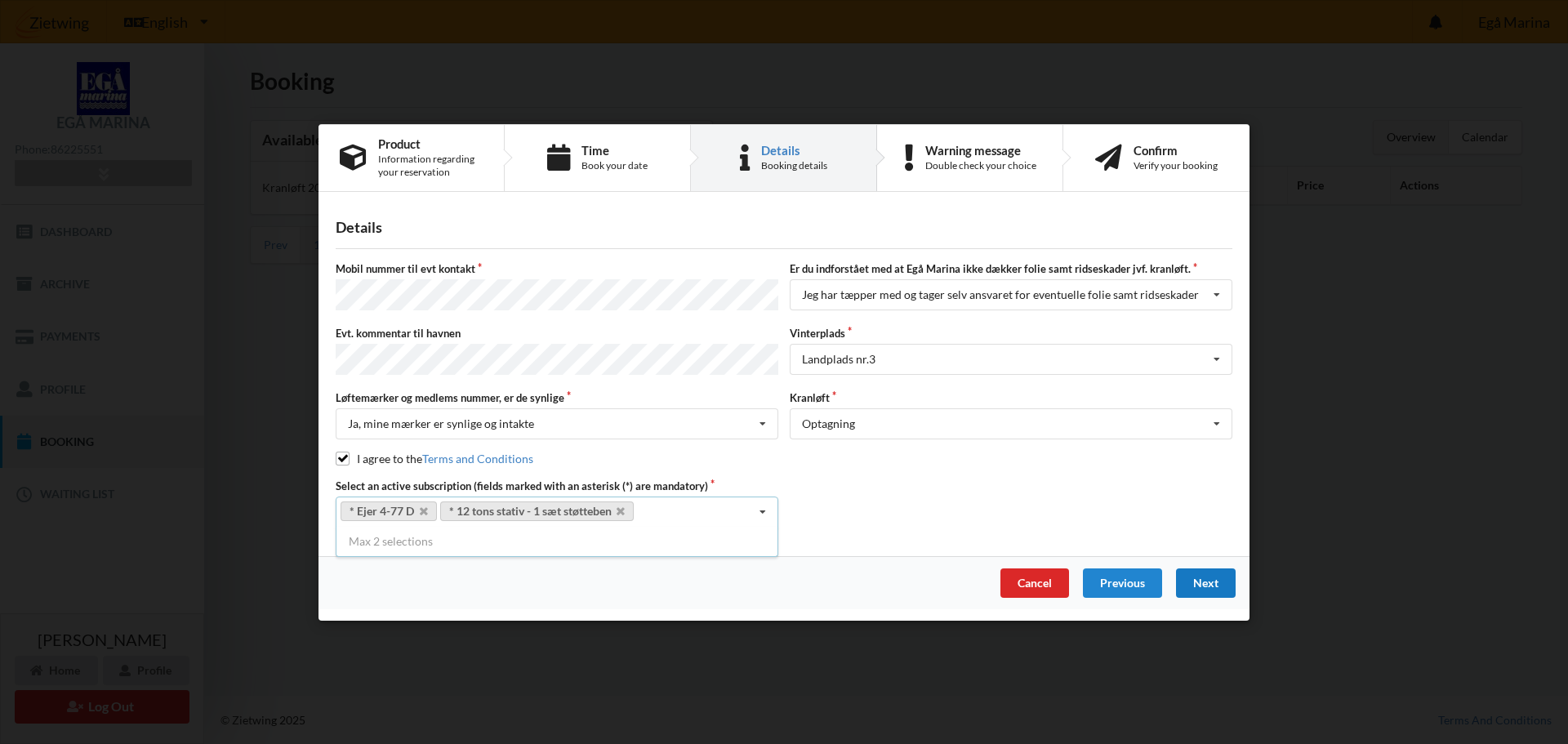
click at [846, 428] on div "Next" at bounding box center [1205, 582] width 60 height 30
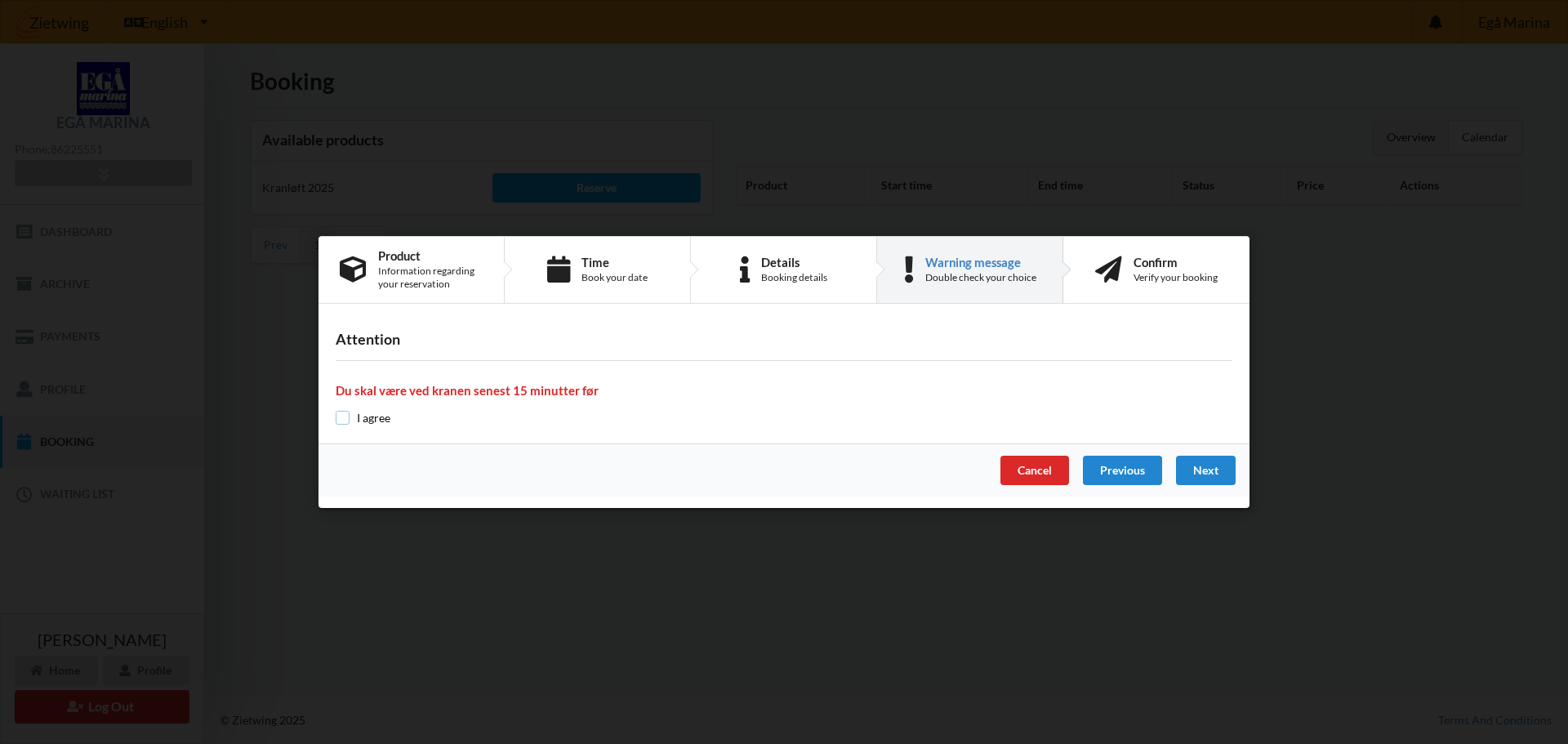
click at [344, 423] on input "checkbox" at bounding box center [342, 418] width 14 height 14
checkbox input "true"
click at [846, 428] on div "Next" at bounding box center [1205, 470] width 60 height 30
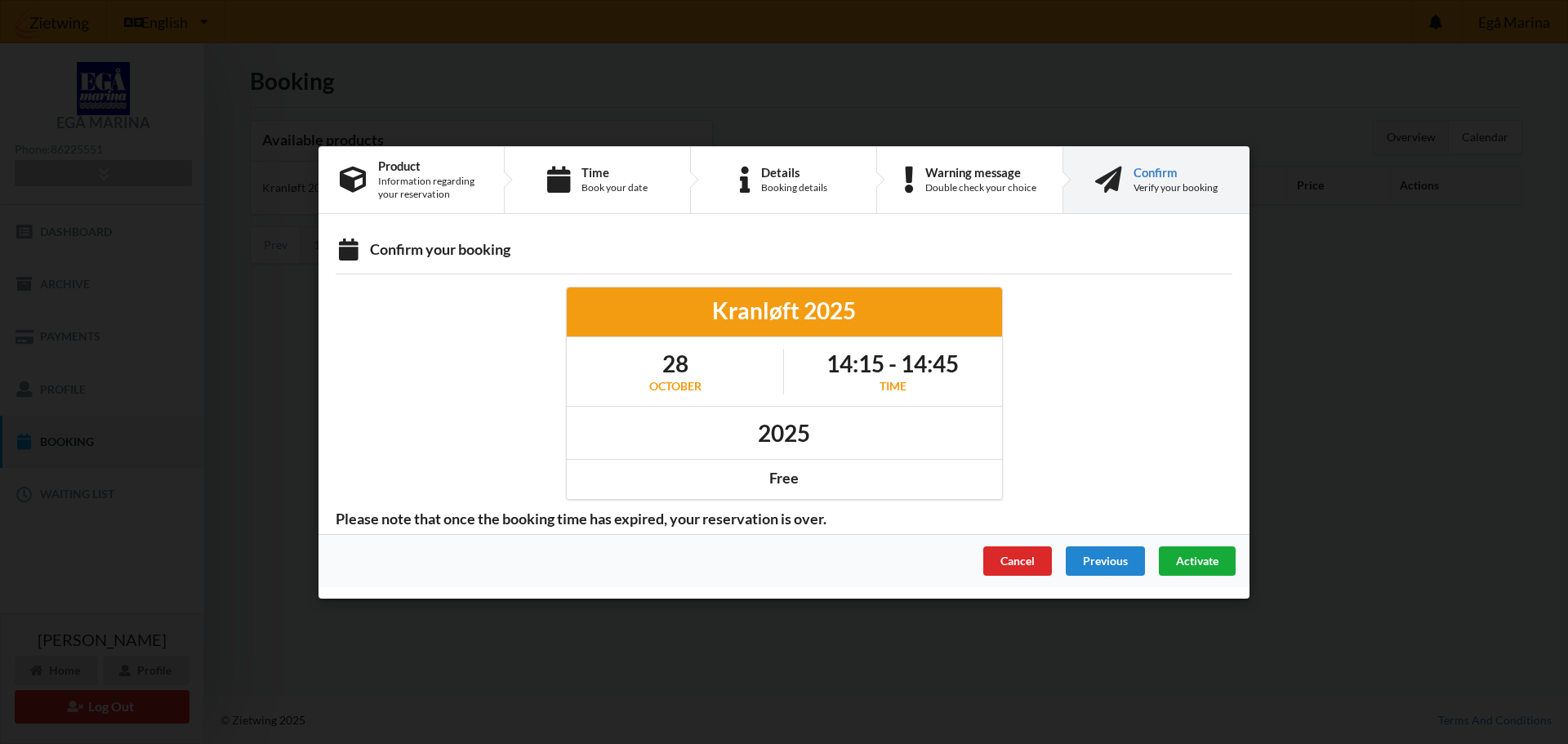
click at [846, 428] on span "Activate" at bounding box center [1196, 560] width 43 height 14
